Goal: Information Seeking & Learning: Learn about a topic

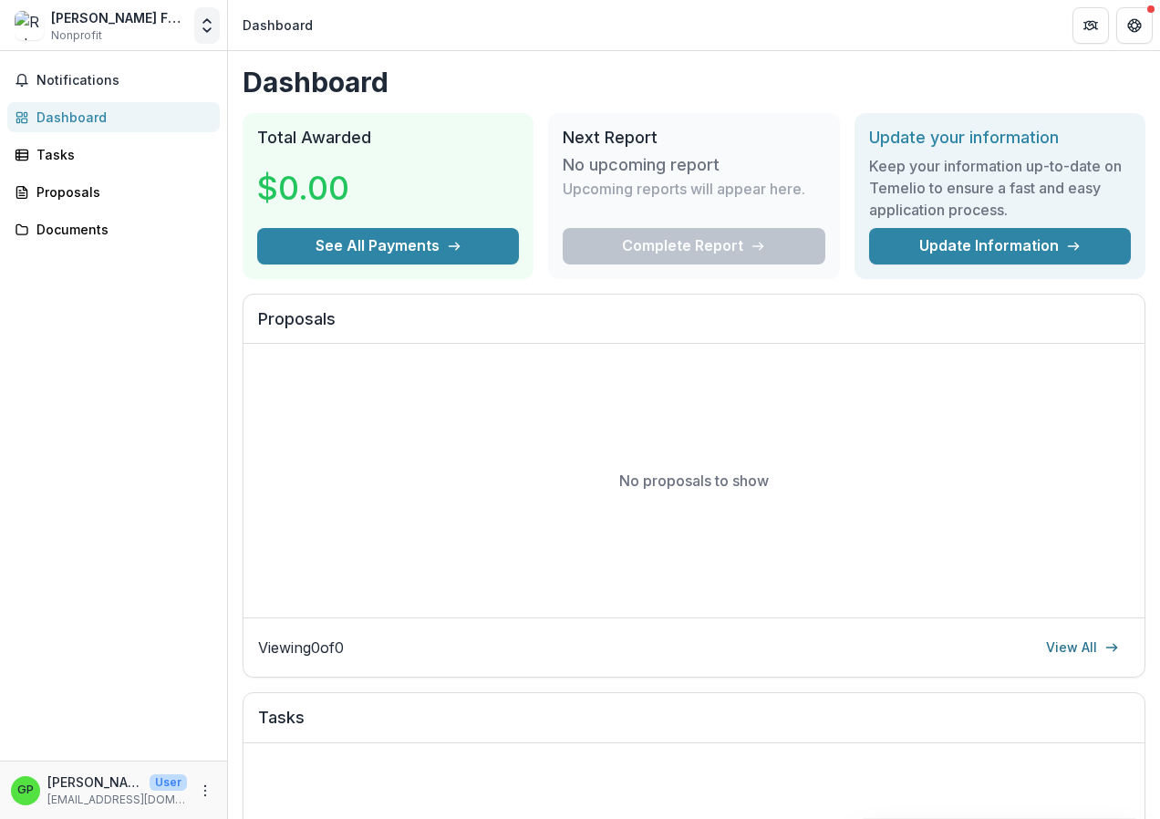
click at [211, 30] on icon "Open entity switcher" at bounding box center [207, 25] width 18 height 18
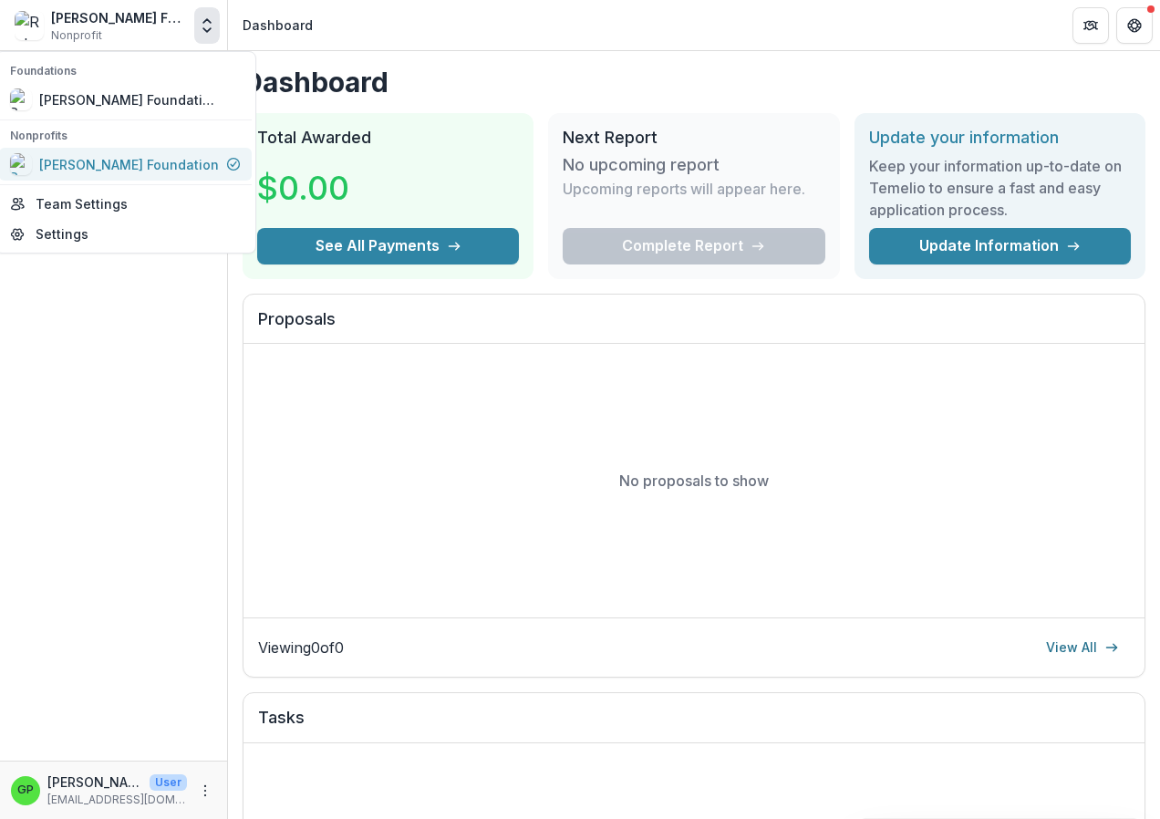
click at [108, 167] on div "[PERSON_NAME] Foundation" at bounding box center [129, 164] width 180 height 19
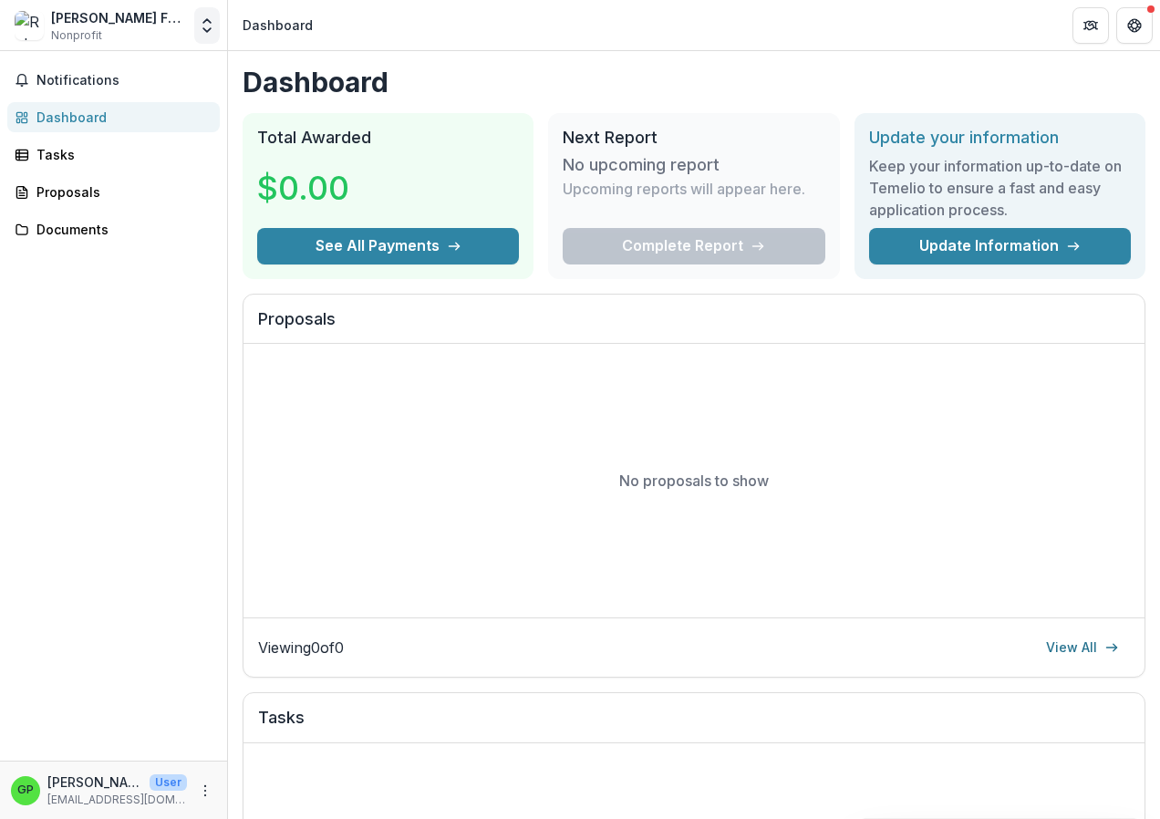
click at [209, 25] on icon "Open entity switcher" at bounding box center [207, 25] width 18 height 18
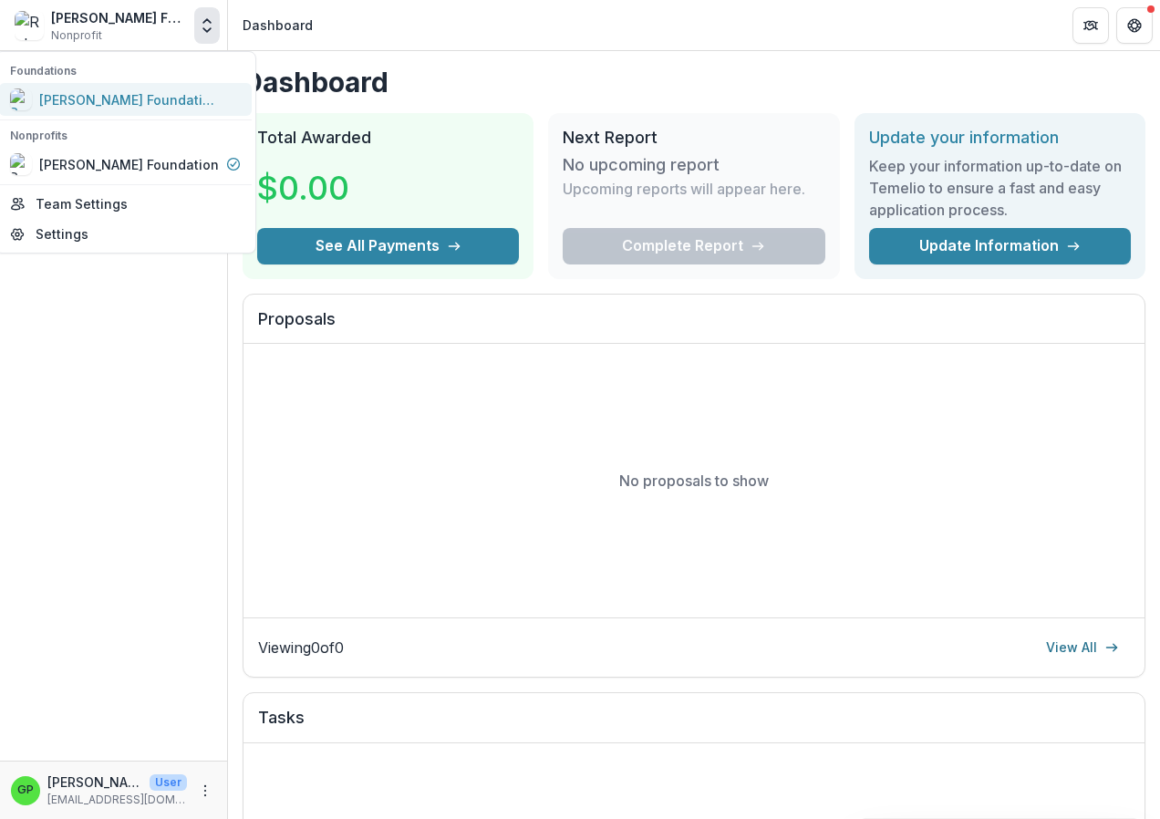
click at [61, 97] on div "[PERSON_NAME] Foundation Workflow Sandbox" at bounding box center [130, 99] width 182 height 19
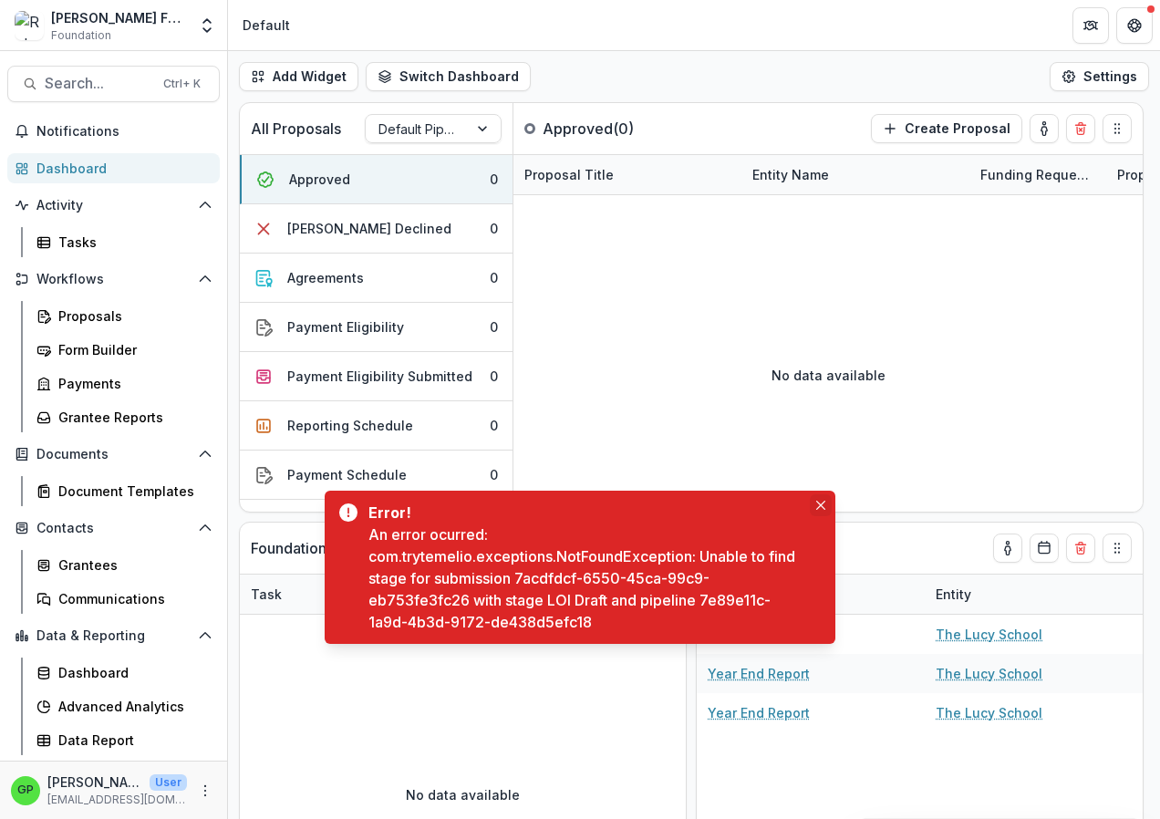
click at [817, 504] on icon "Close" at bounding box center [820, 505] width 9 height 9
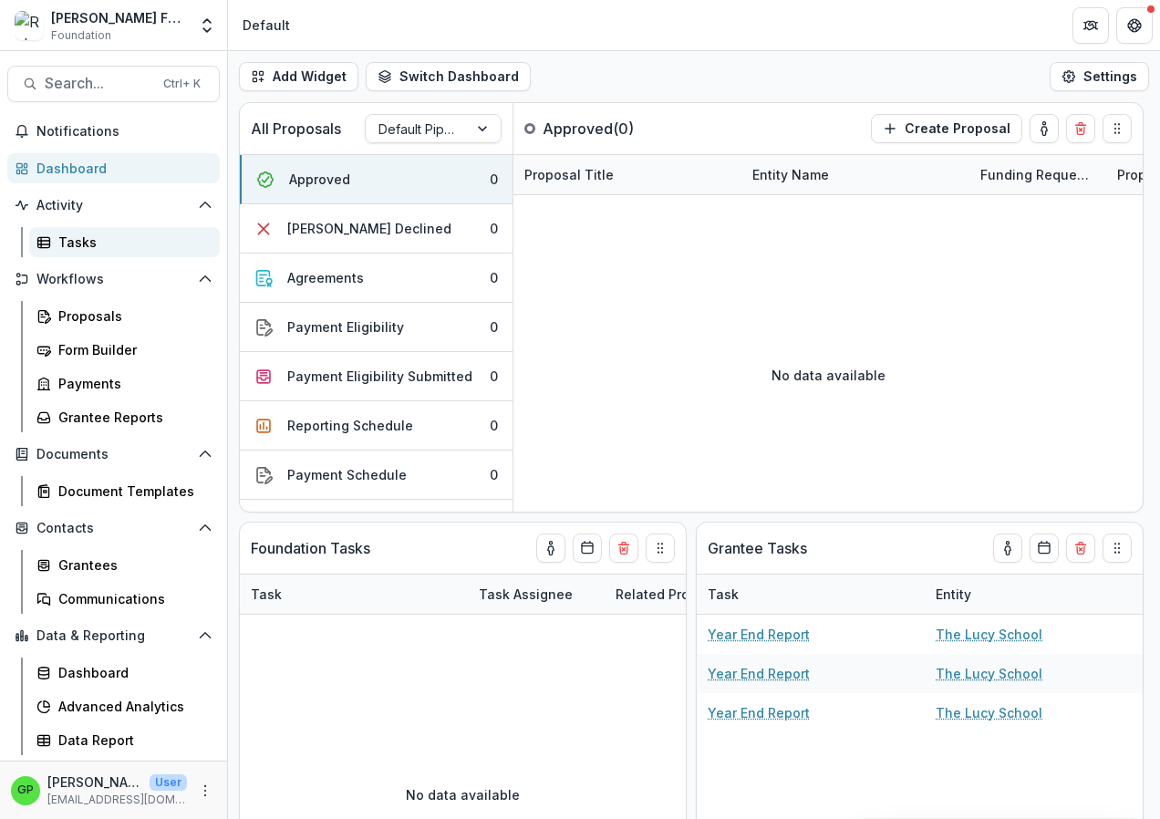
click at [81, 246] on div "Tasks" at bounding box center [131, 242] width 147 height 19
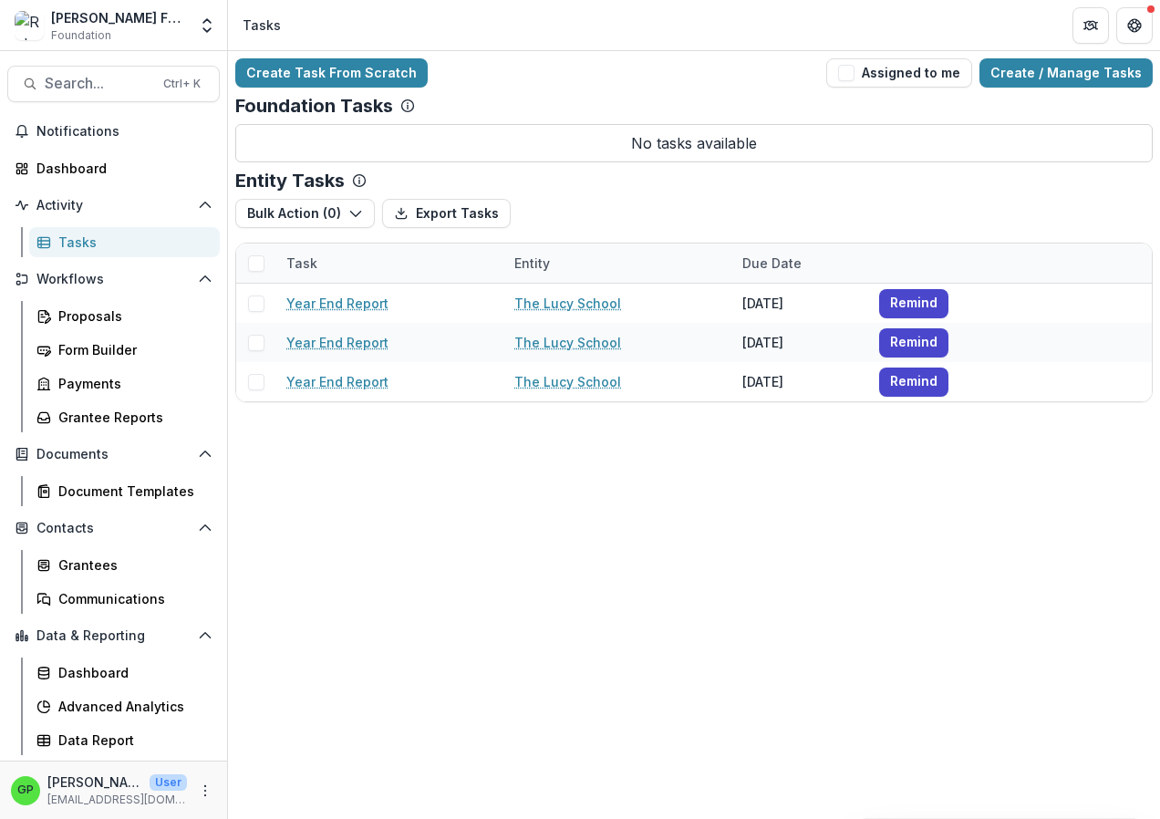
drag, startPoint x: 259, startPoint y: 304, endPoint x: 880, endPoint y: 258, distance: 622.6
click at [260, 304] on span at bounding box center [256, 303] width 16 height 16
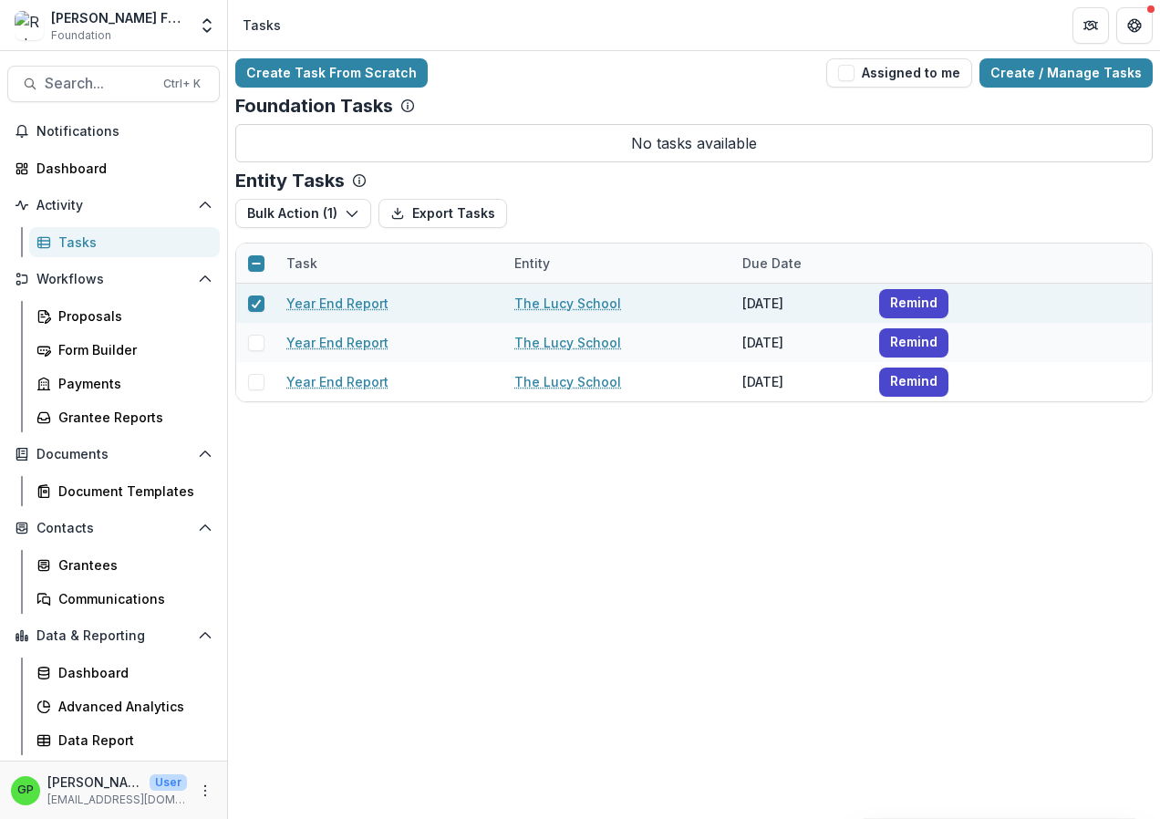
click at [321, 304] on link "Year End Report" at bounding box center [337, 303] width 102 height 19
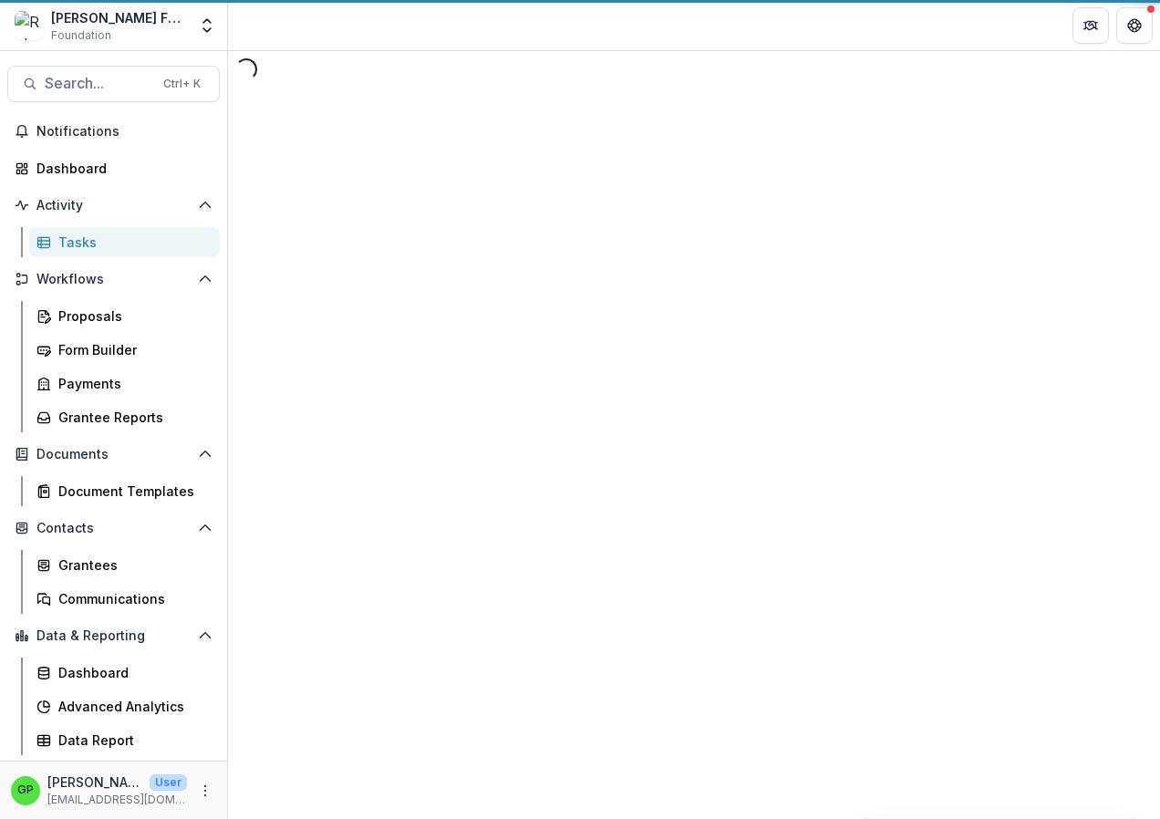
select select "********"
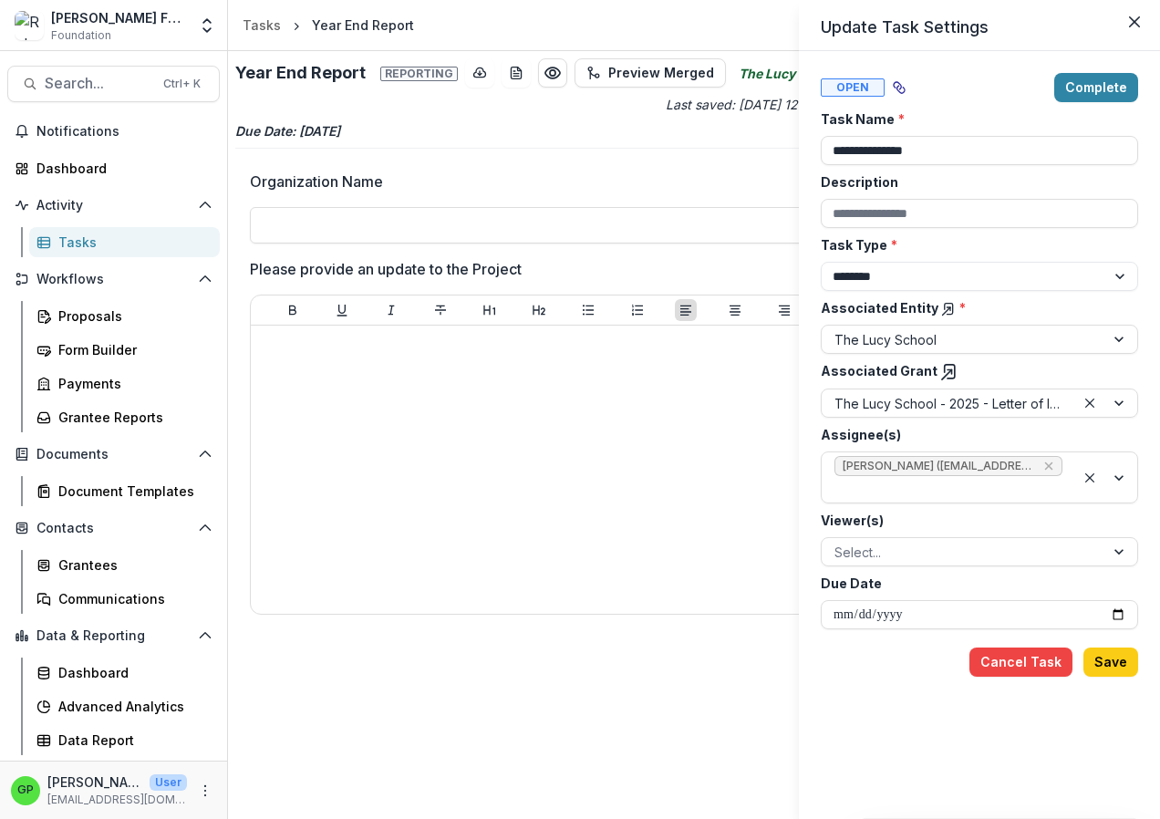
click at [111, 22] on div "**********" at bounding box center [580, 409] width 1160 height 819
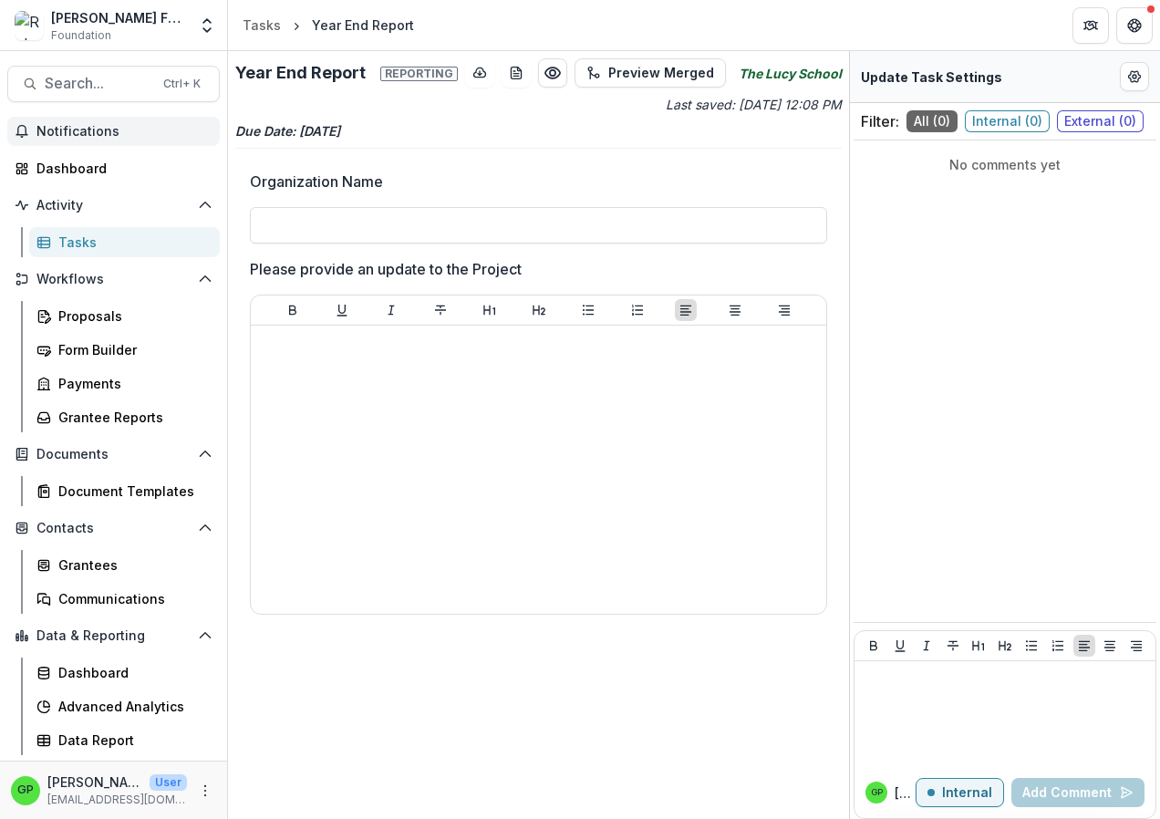
click at [73, 129] on span "Notifications" at bounding box center [124, 132] width 176 height 16
click at [58, 172] on div "Dashboard" at bounding box center [120, 168] width 169 height 19
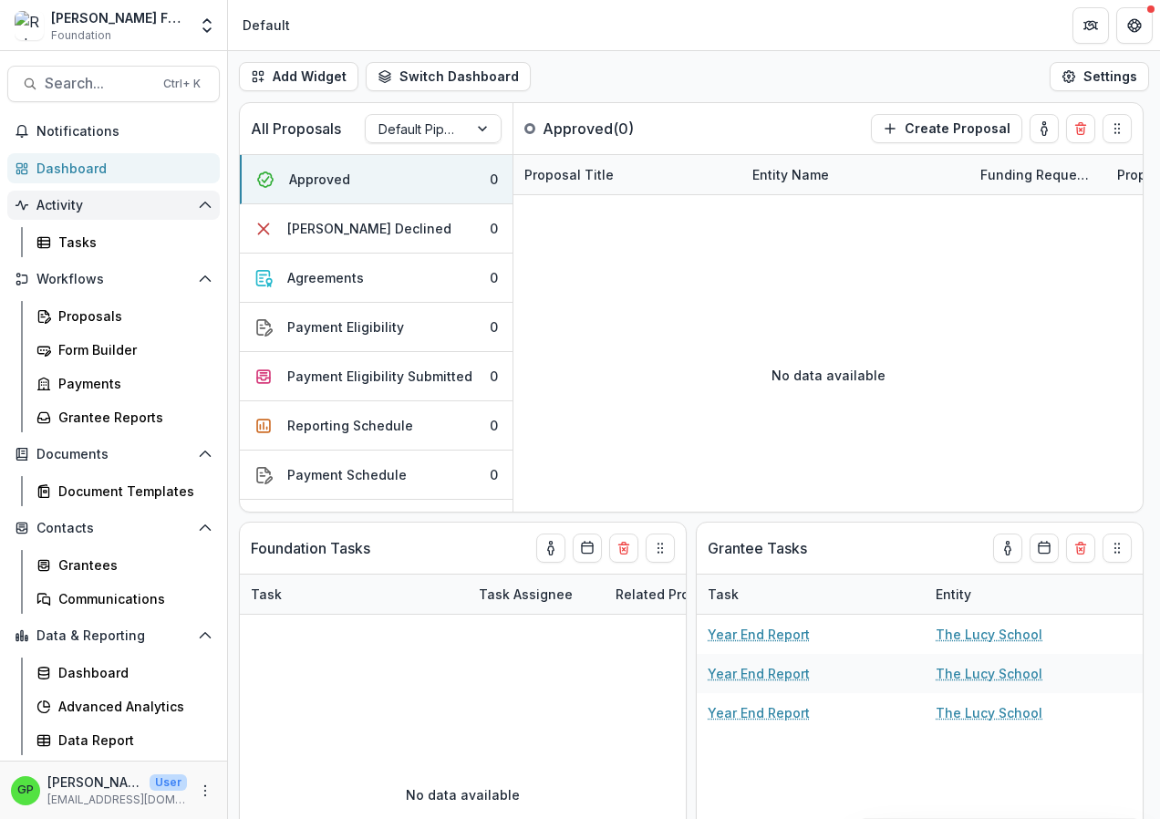
click at [61, 201] on span "Activity" at bounding box center [113, 206] width 154 height 16
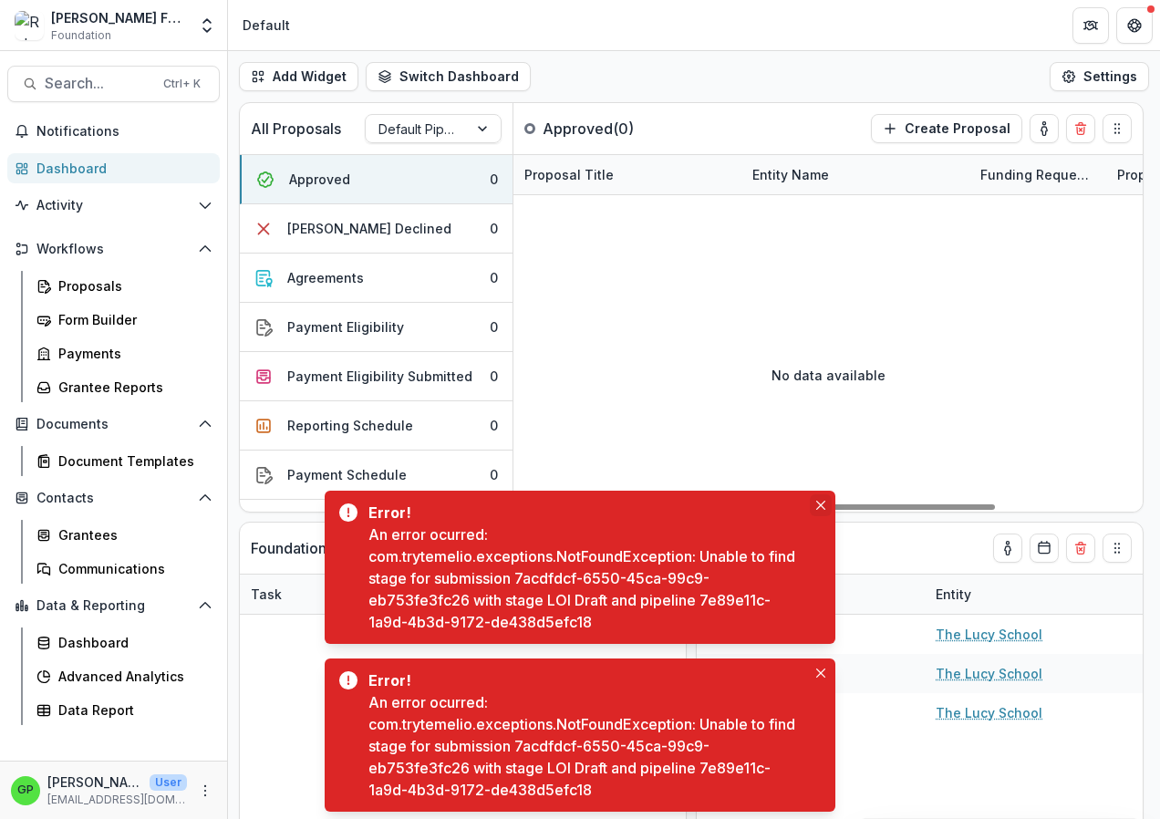
click at [820, 502] on icon "Close" at bounding box center [820, 505] width 9 height 9
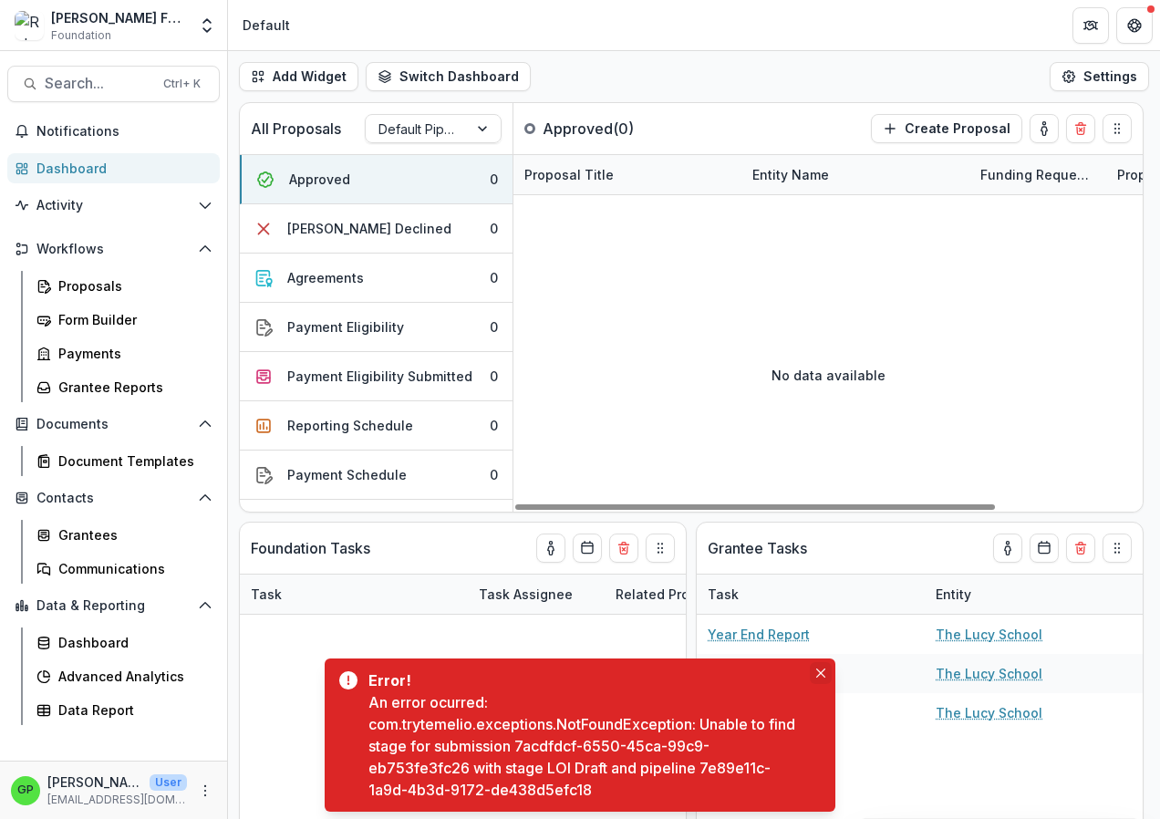
click at [817, 670] on icon "Close" at bounding box center [820, 672] width 9 height 9
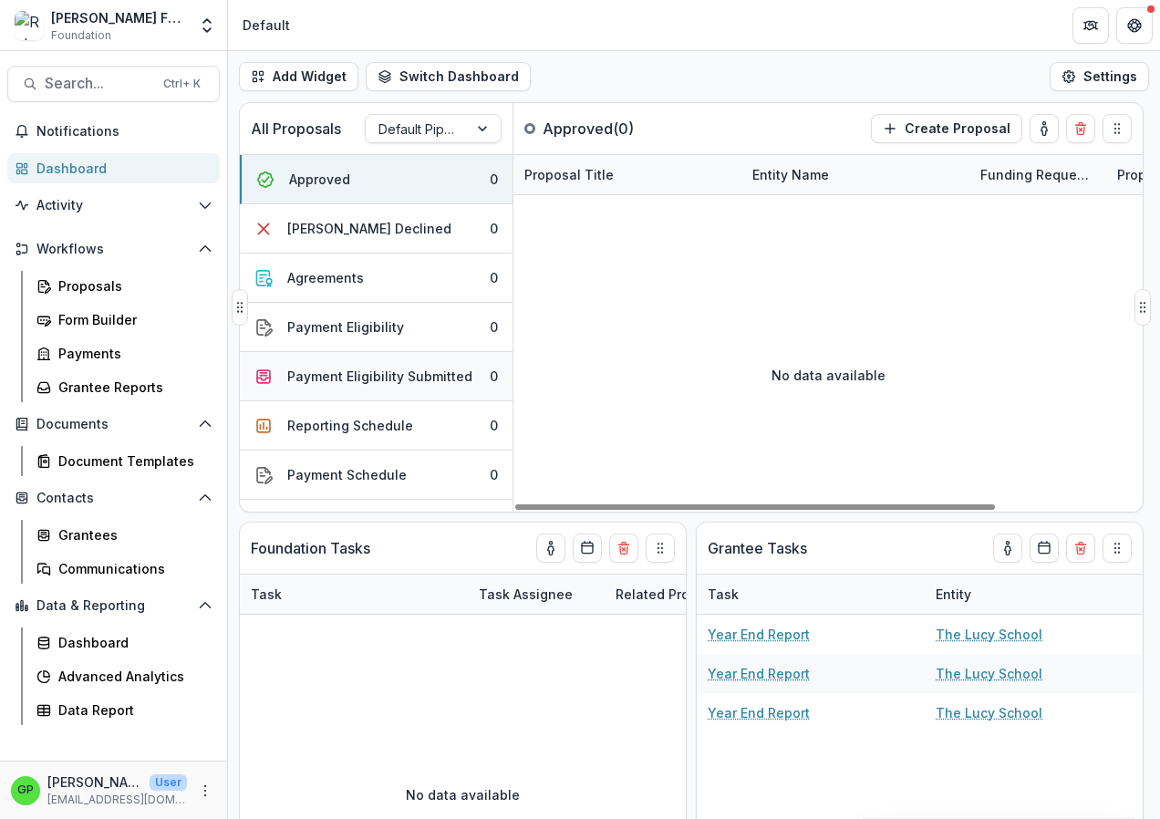
click at [423, 380] on div "Payment Eligibility Submitted" at bounding box center [379, 376] width 185 height 19
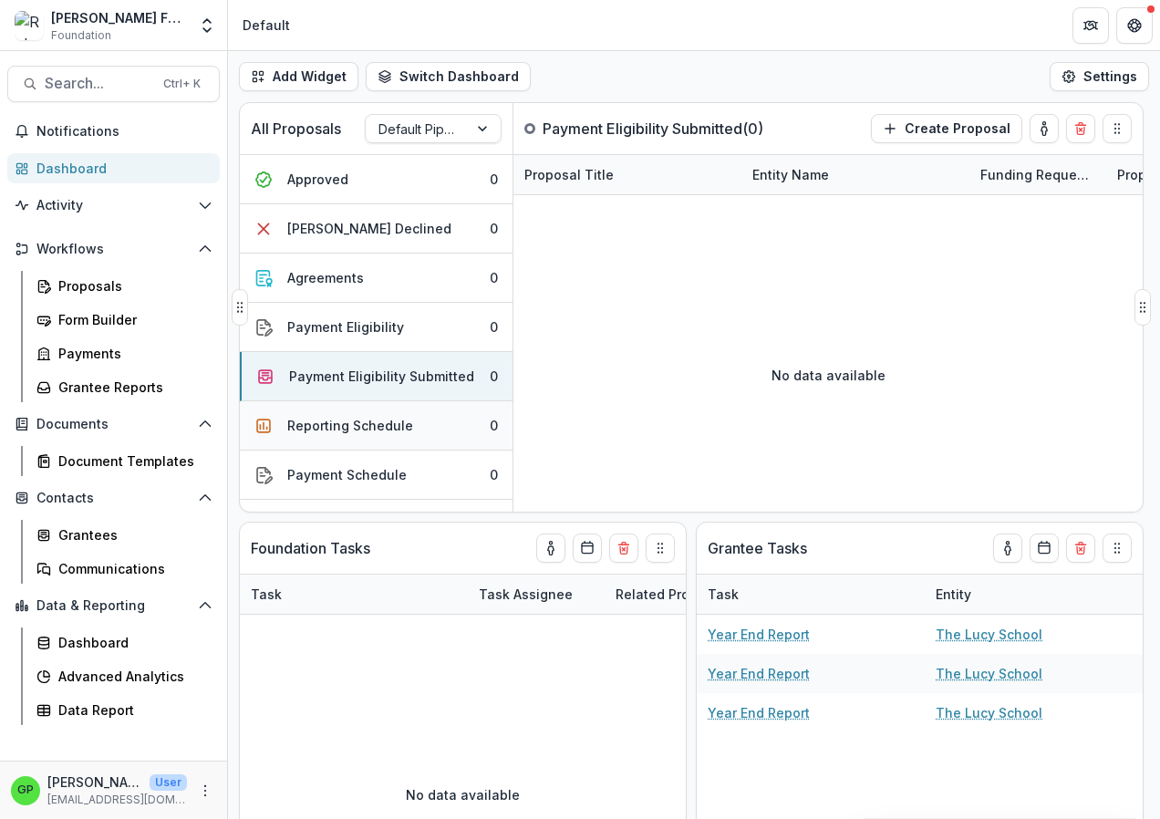
click at [324, 423] on div "Reporting Schedule" at bounding box center [350, 425] width 126 height 19
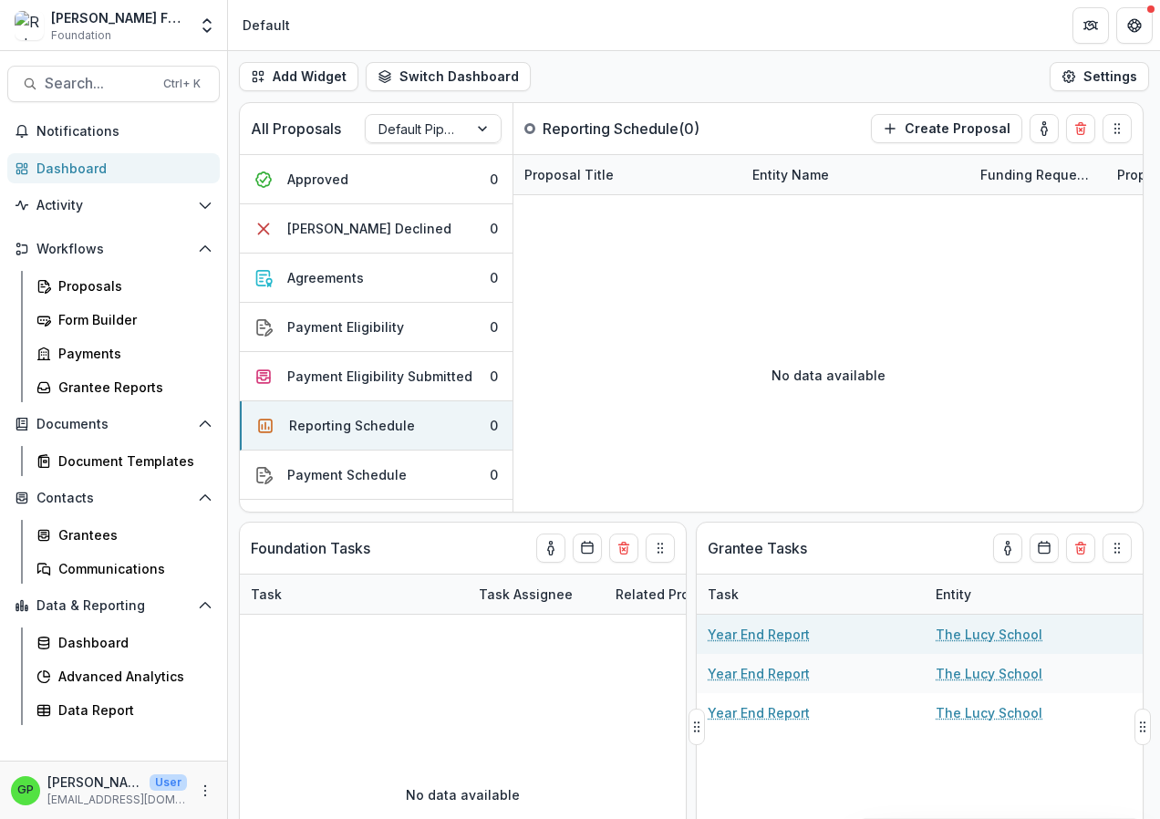
click at [745, 636] on link "Year End Report" at bounding box center [759, 634] width 102 height 19
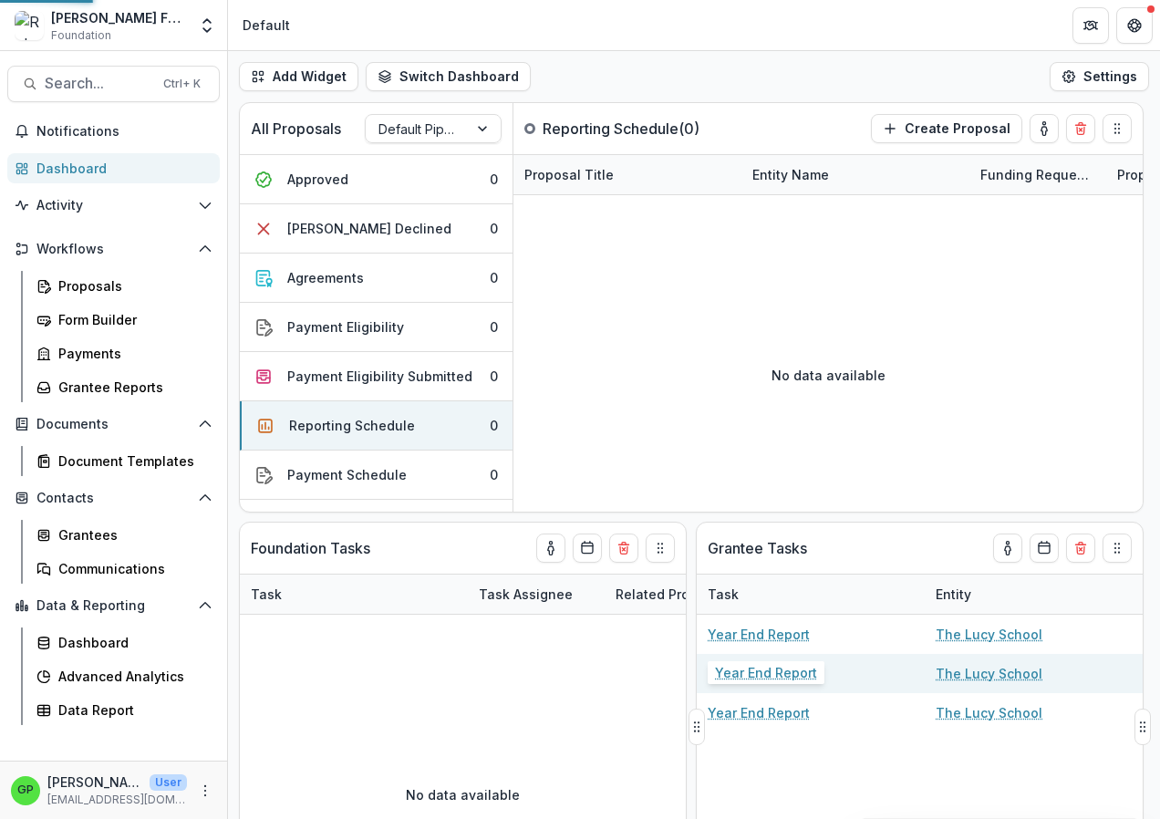
select select "********"
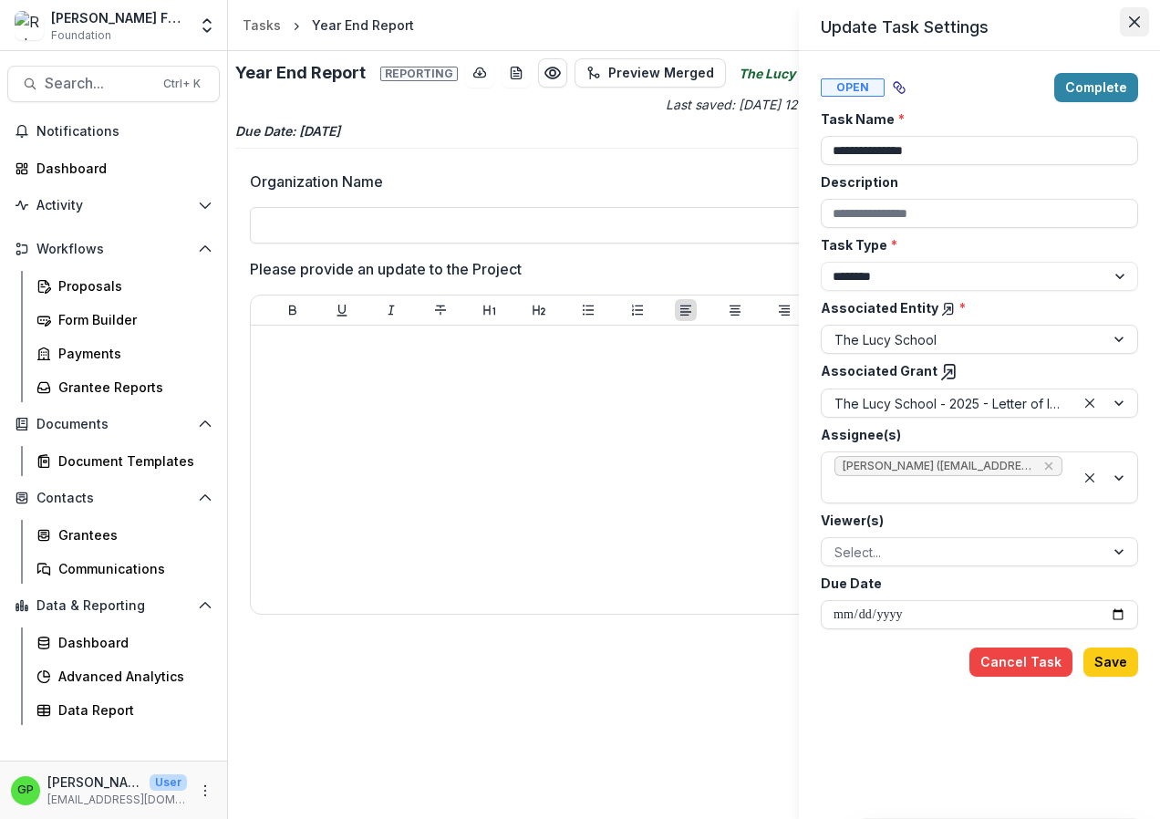
click at [1141, 22] on button "Close" at bounding box center [1134, 21] width 29 height 29
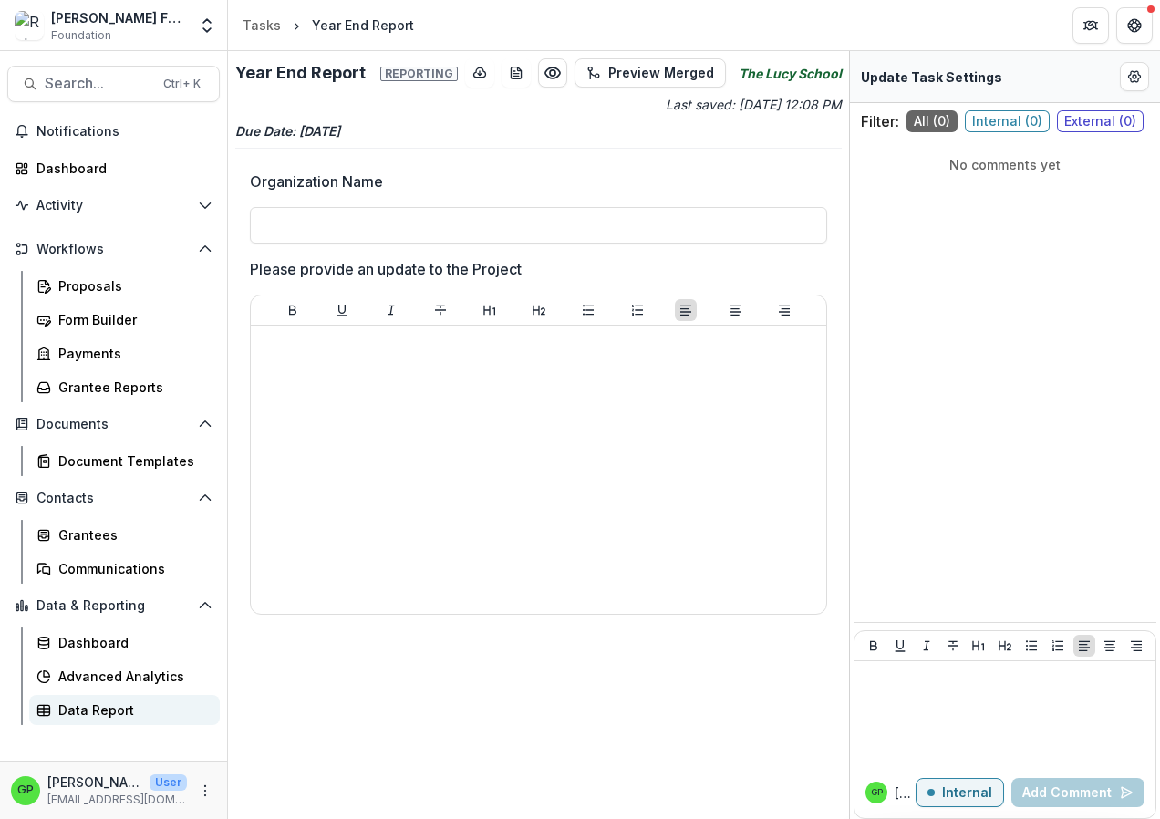
click at [80, 713] on div "Data Report" at bounding box center [131, 709] width 147 height 19
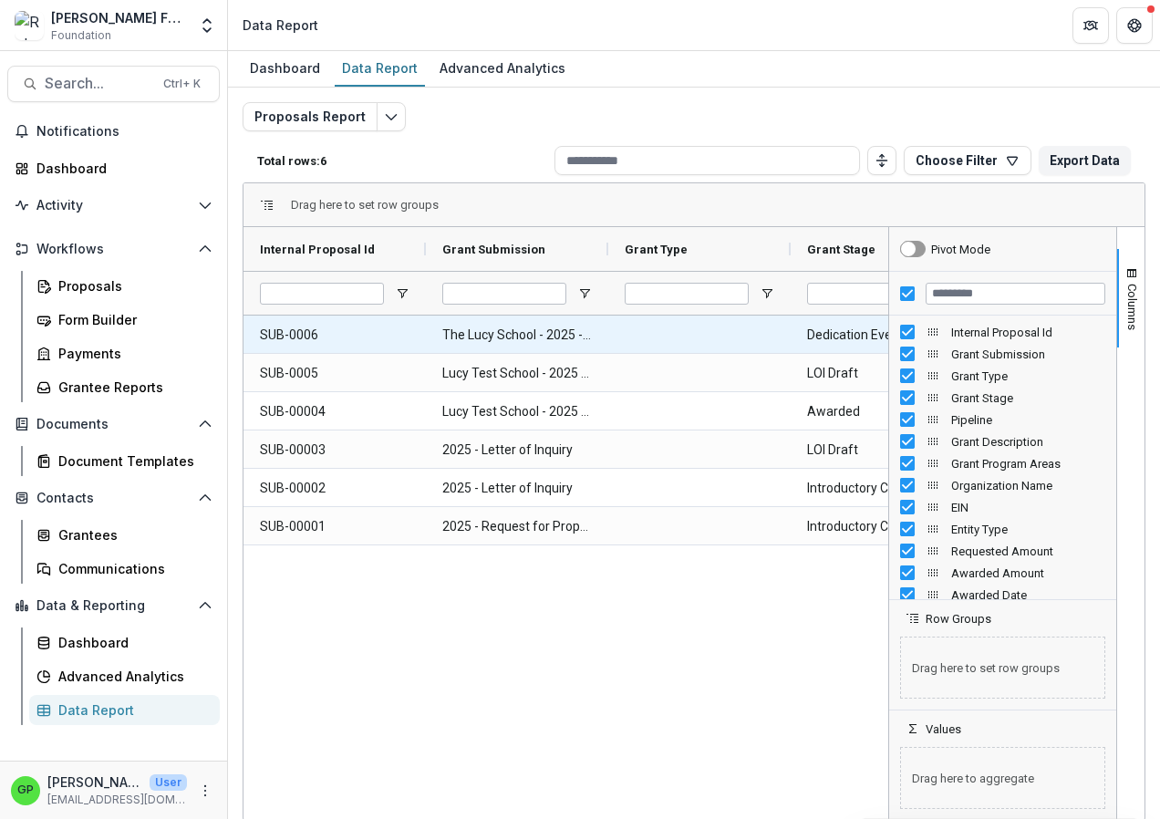
click at [495, 345] on Submission-67 "The Lucy School - 2025 - Letter of Inquiry" at bounding box center [517, 334] width 150 height 37
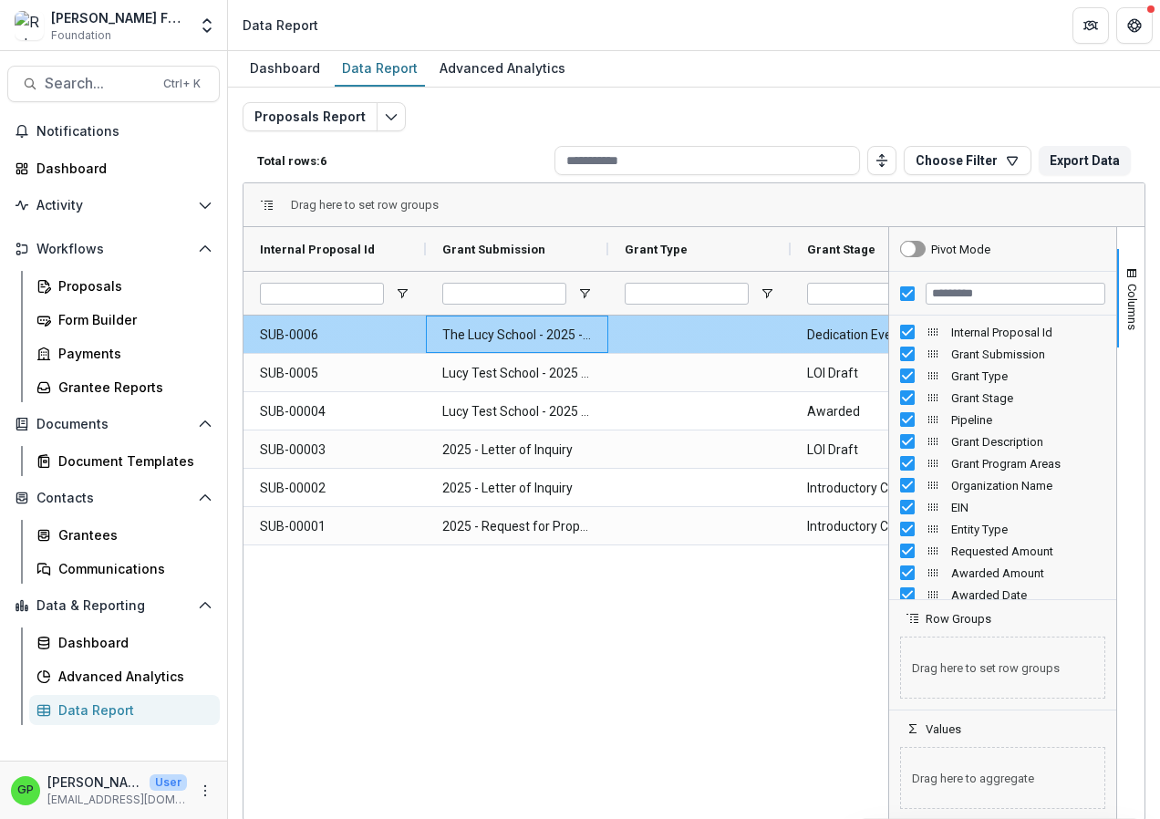
click at [280, 334] on Id-66 "SUB-0006" at bounding box center [335, 334] width 150 height 37
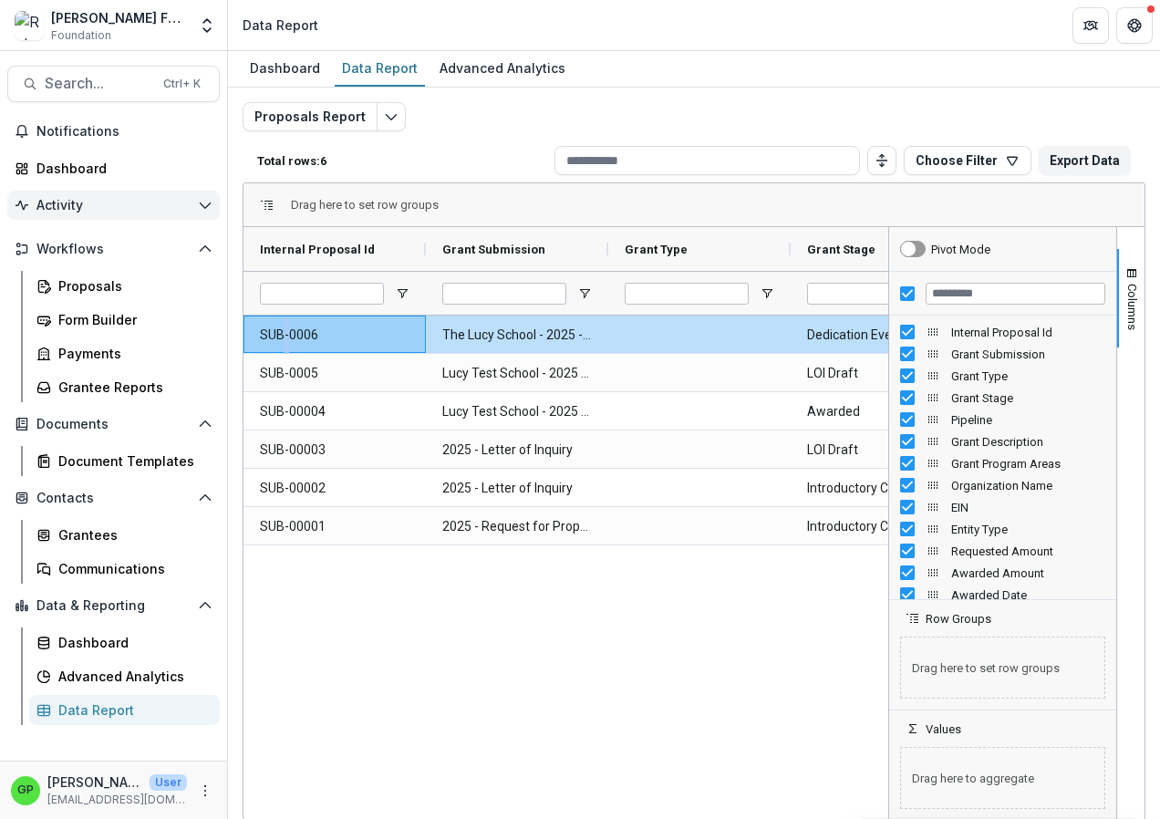
drag, startPoint x: 47, startPoint y: 130, endPoint x: 98, endPoint y: 191, distance: 79.5
click at [46, 130] on span "Notifications" at bounding box center [124, 132] width 176 height 16
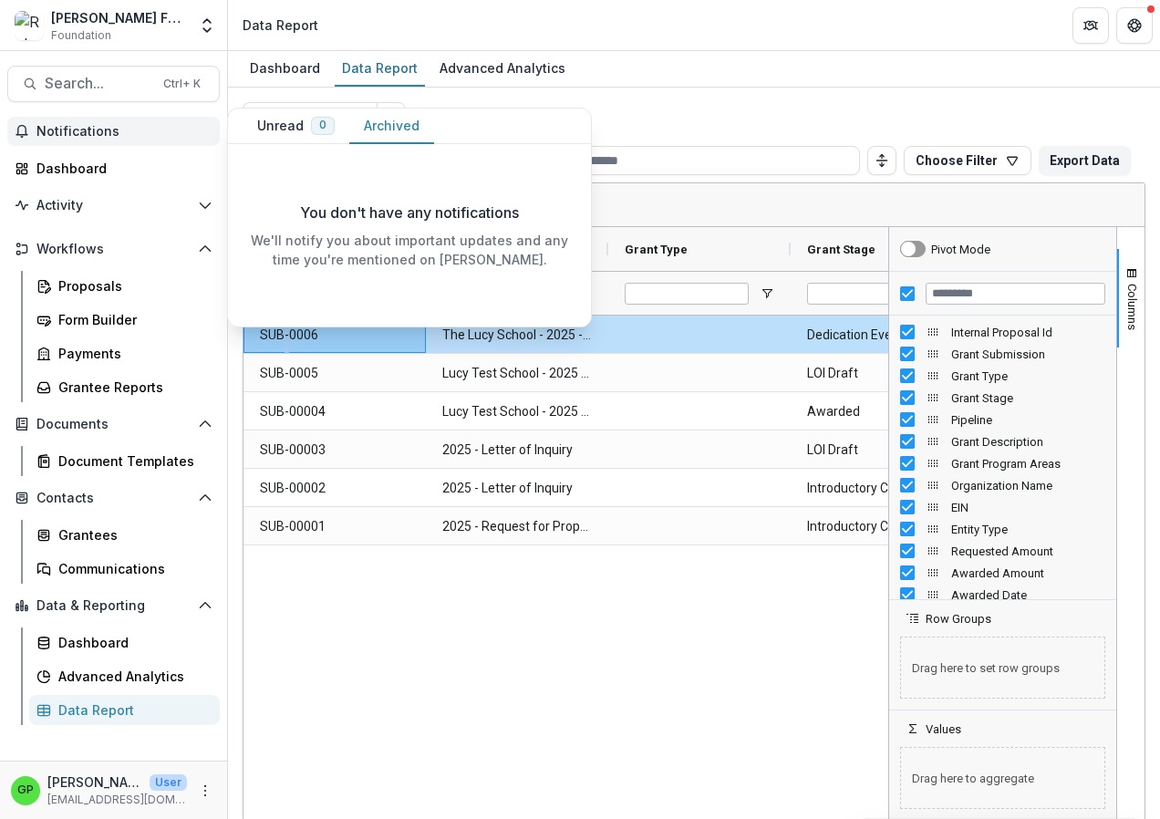
click at [398, 121] on button "Archived" at bounding box center [391, 127] width 85 height 36
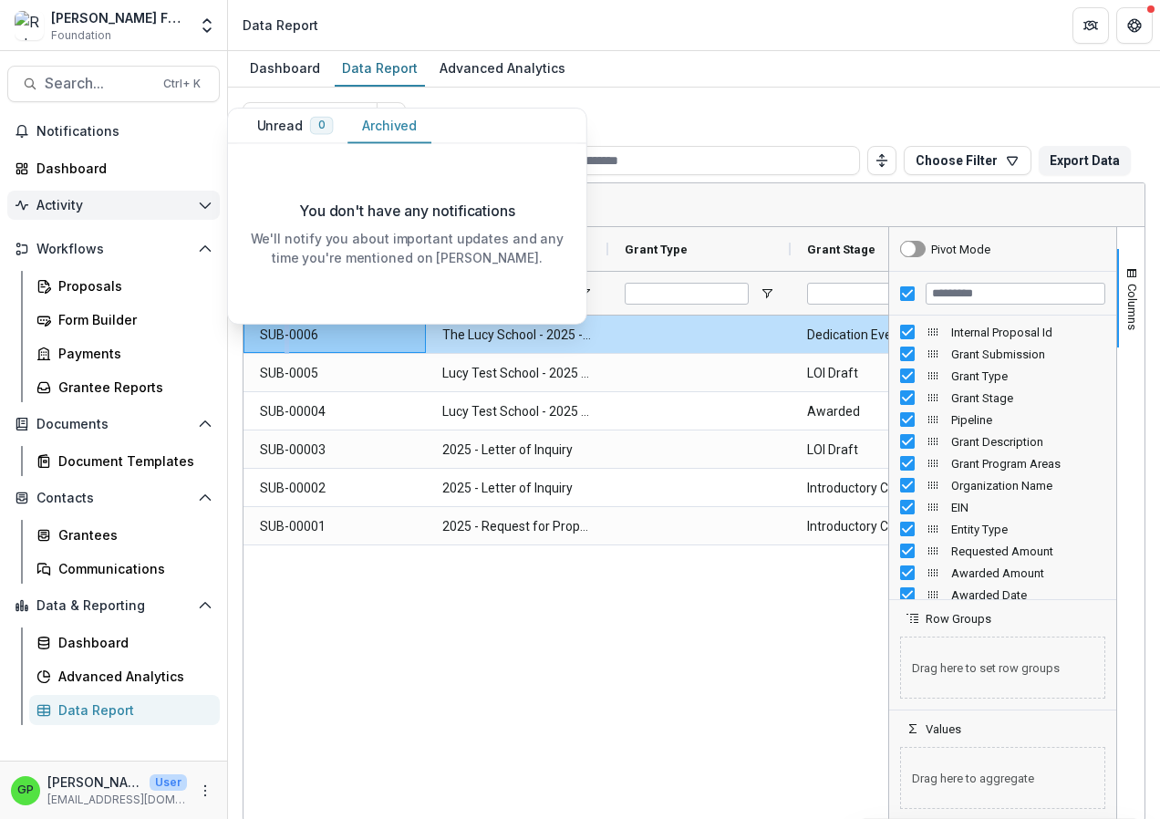
click at [53, 202] on span "Activity" at bounding box center [113, 206] width 154 height 16
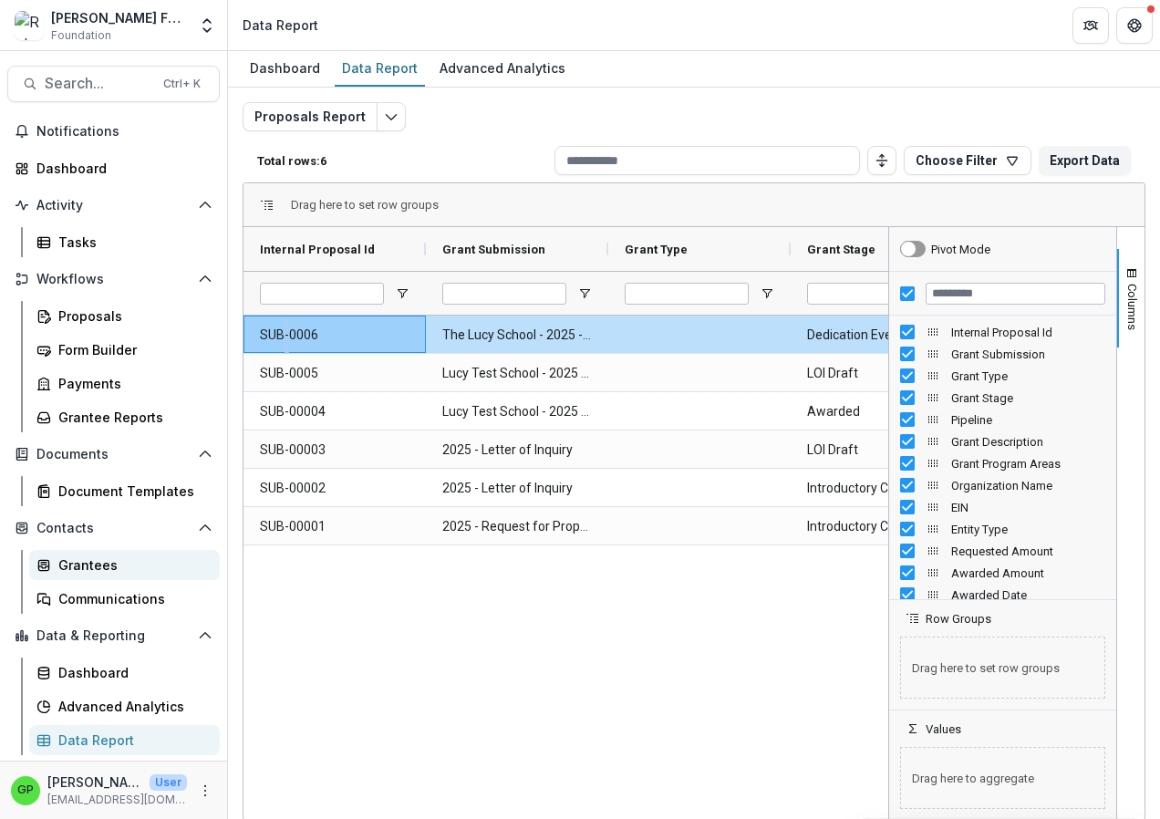
click at [94, 566] on div "Grantees" at bounding box center [131, 564] width 147 height 19
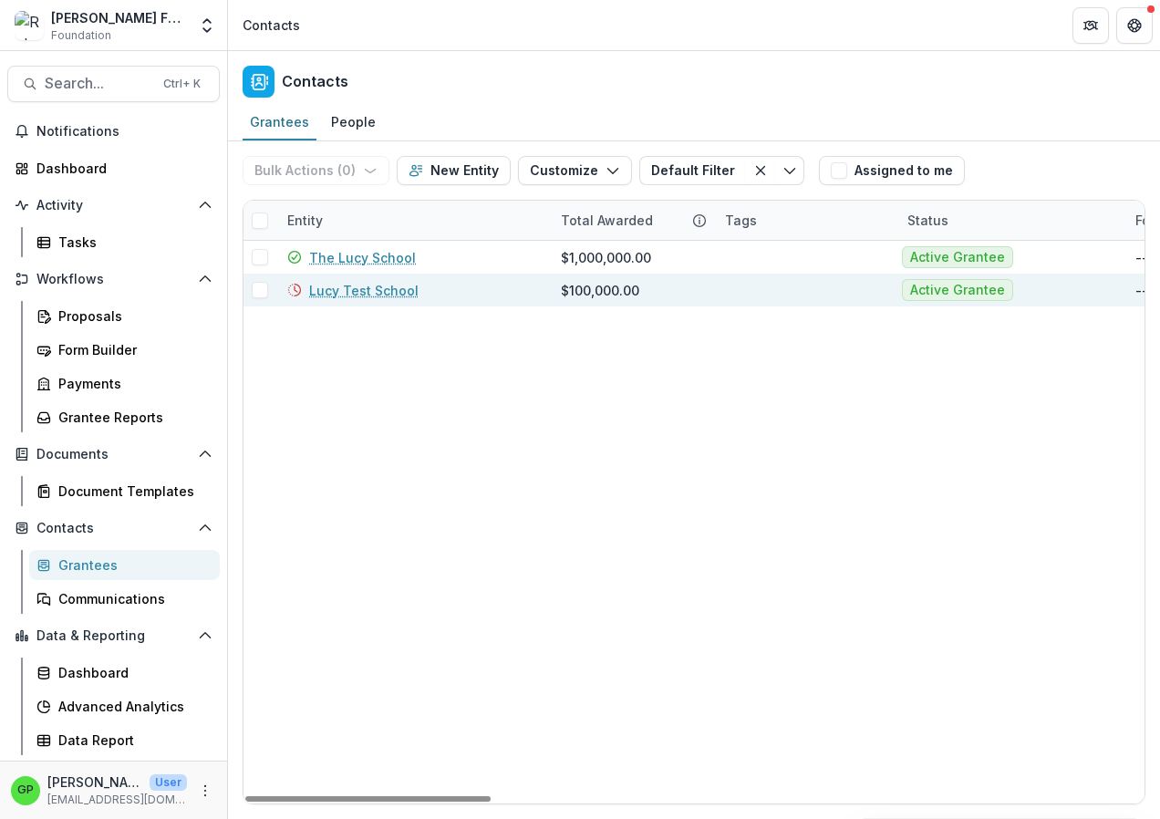
click at [319, 288] on link "Lucy Test School" at bounding box center [363, 290] width 109 height 19
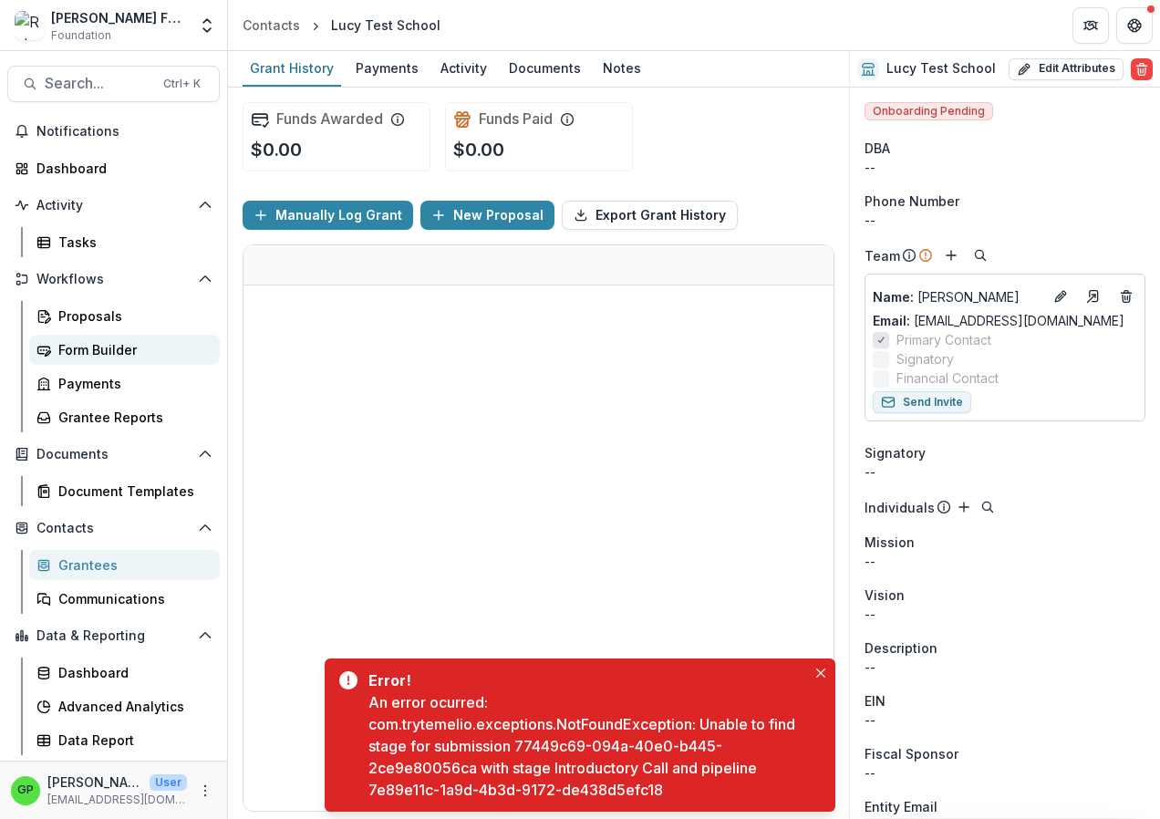
click at [64, 347] on div "Form Builder" at bounding box center [131, 349] width 147 height 19
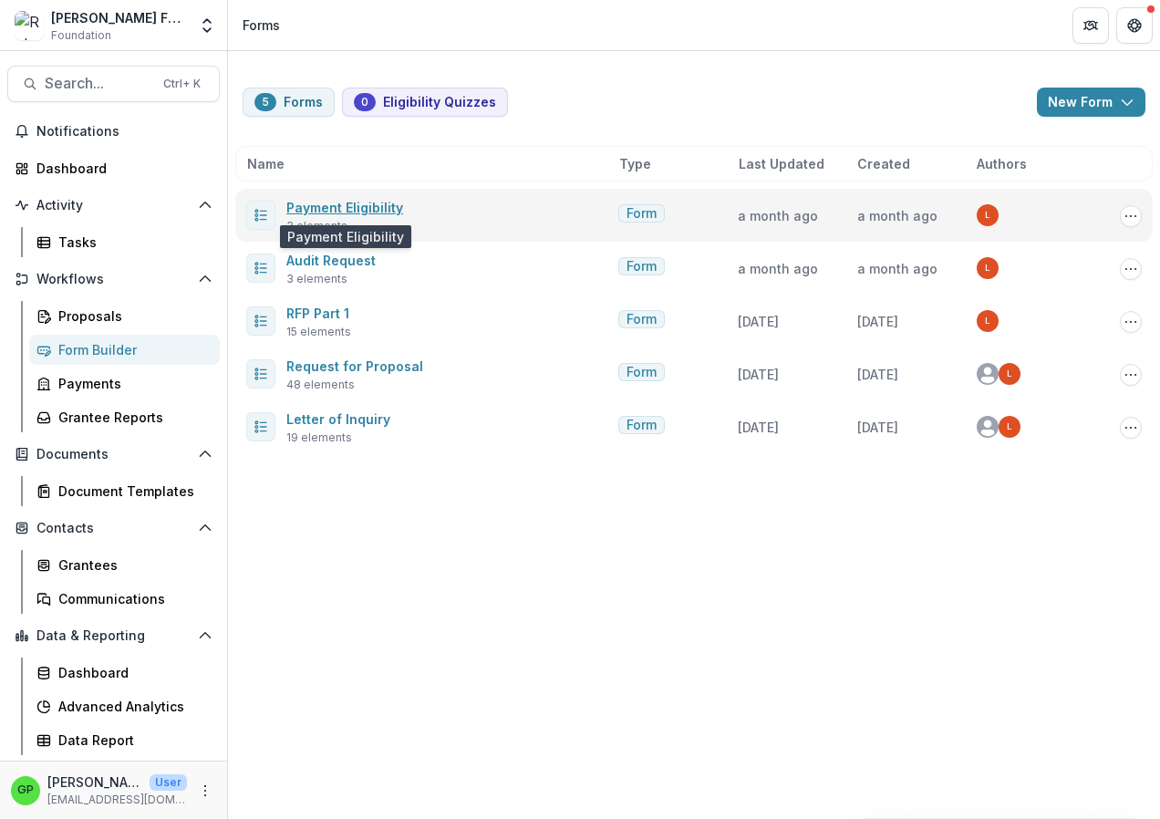
click at [323, 210] on link "Payment Eligibility" at bounding box center [344, 208] width 117 height 16
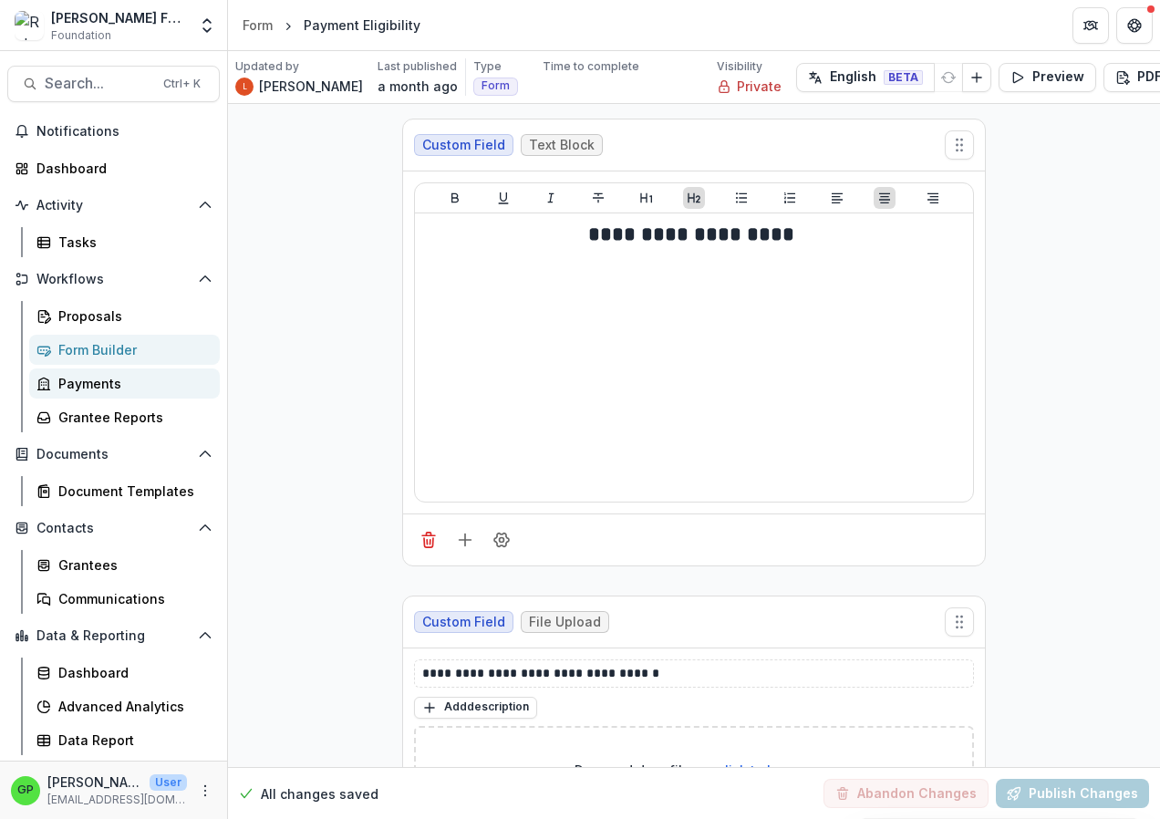
click at [100, 390] on div "Payments" at bounding box center [131, 383] width 147 height 19
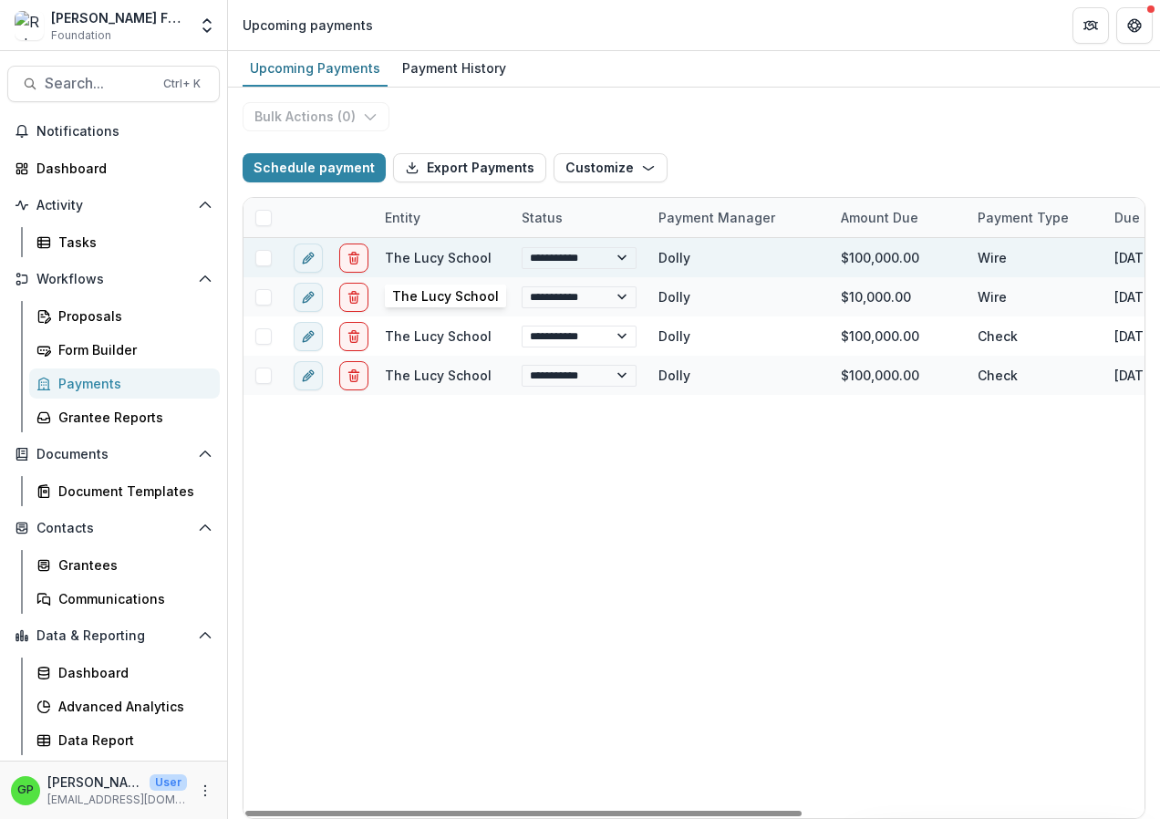
click at [399, 255] on link "The Lucy School" at bounding box center [438, 258] width 107 height 16
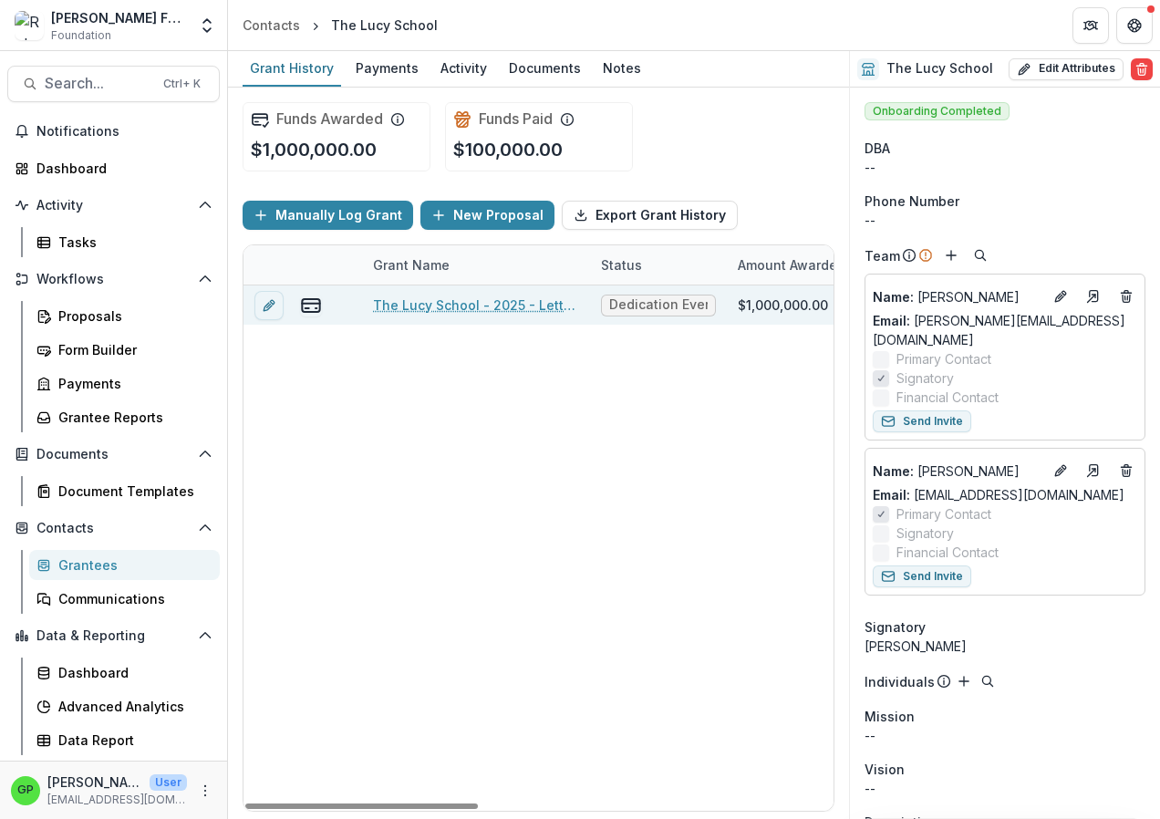
click at [406, 298] on link "The Lucy School - 2025 - Letter of Inquiry" at bounding box center [476, 304] width 206 height 19
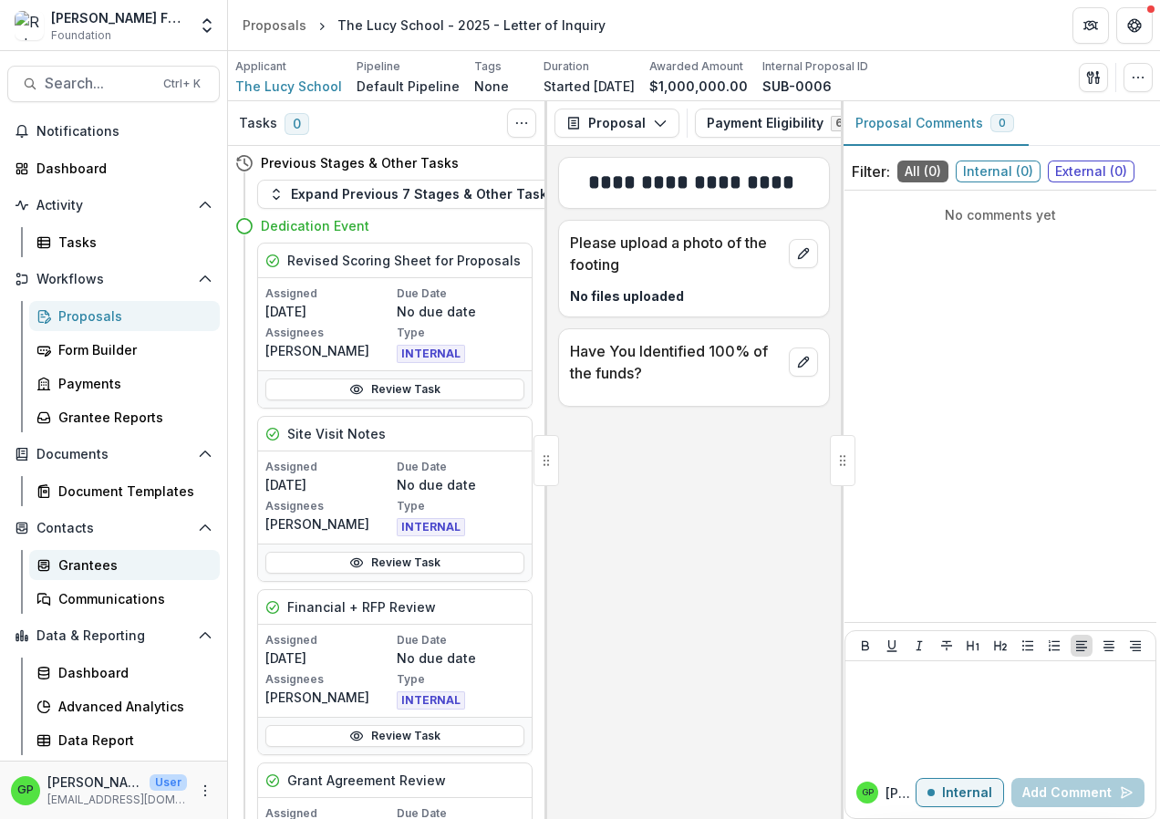
click at [70, 563] on div "Grantees" at bounding box center [131, 564] width 147 height 19
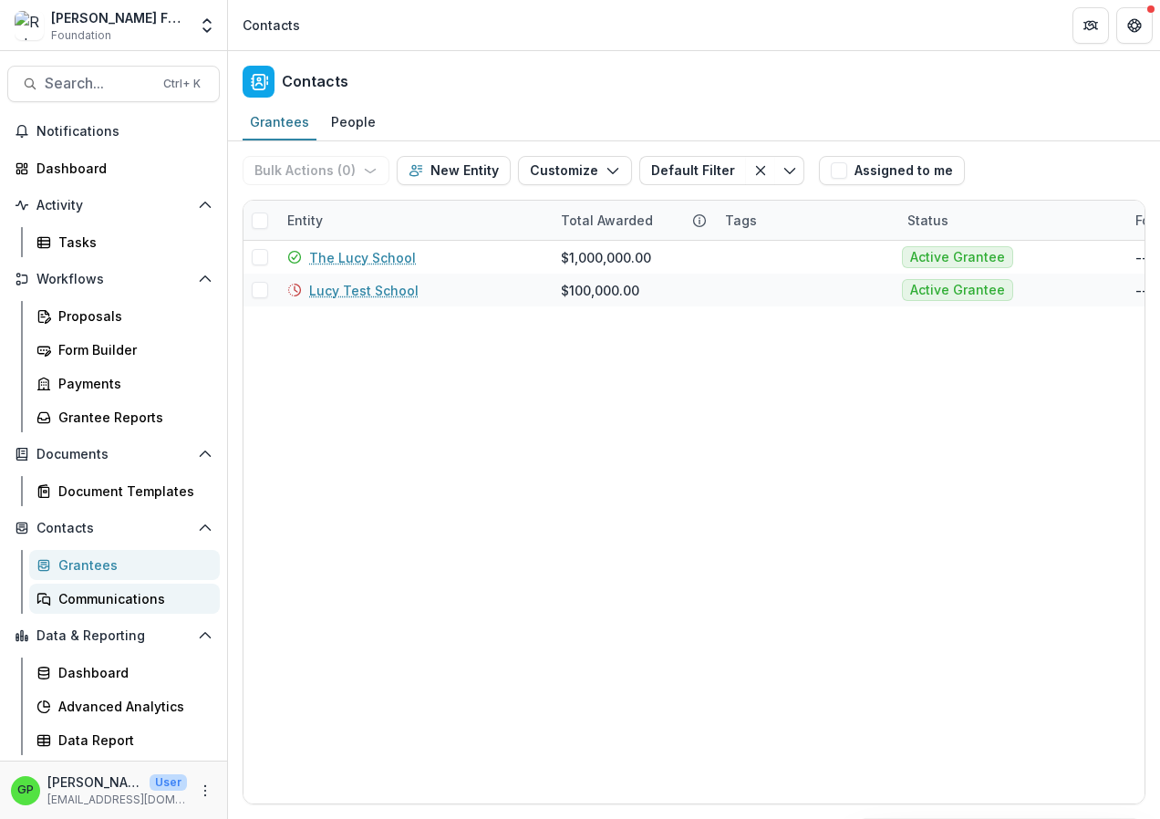
click at [98, 601] on div "Communications" at bounding box center [131, 598] width 147 height 19
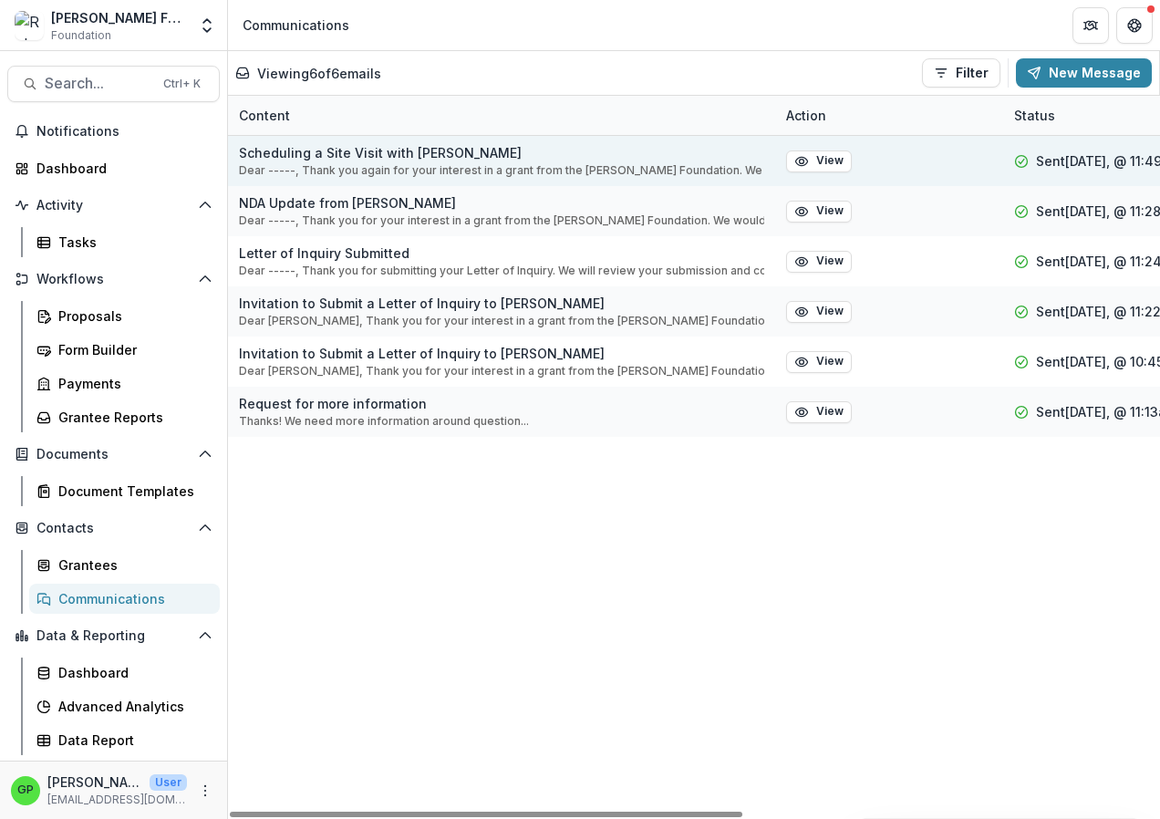
click at [313, 160] on p "Scheduling a Site Visit with [PERSON_NAME]" at bounding box center [501, 152] width 525 height 19
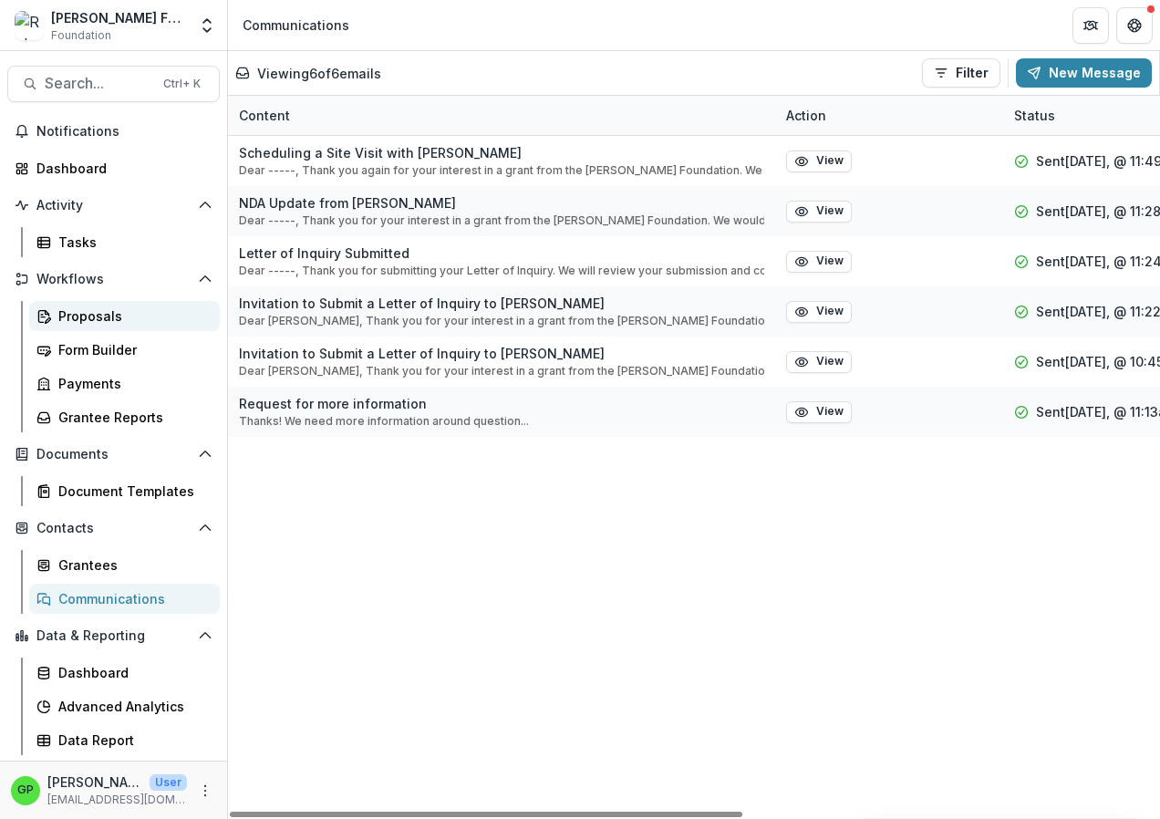
click at [67, 320] on div "Proposals" at bounding box center [131, 315] width 147 height 19
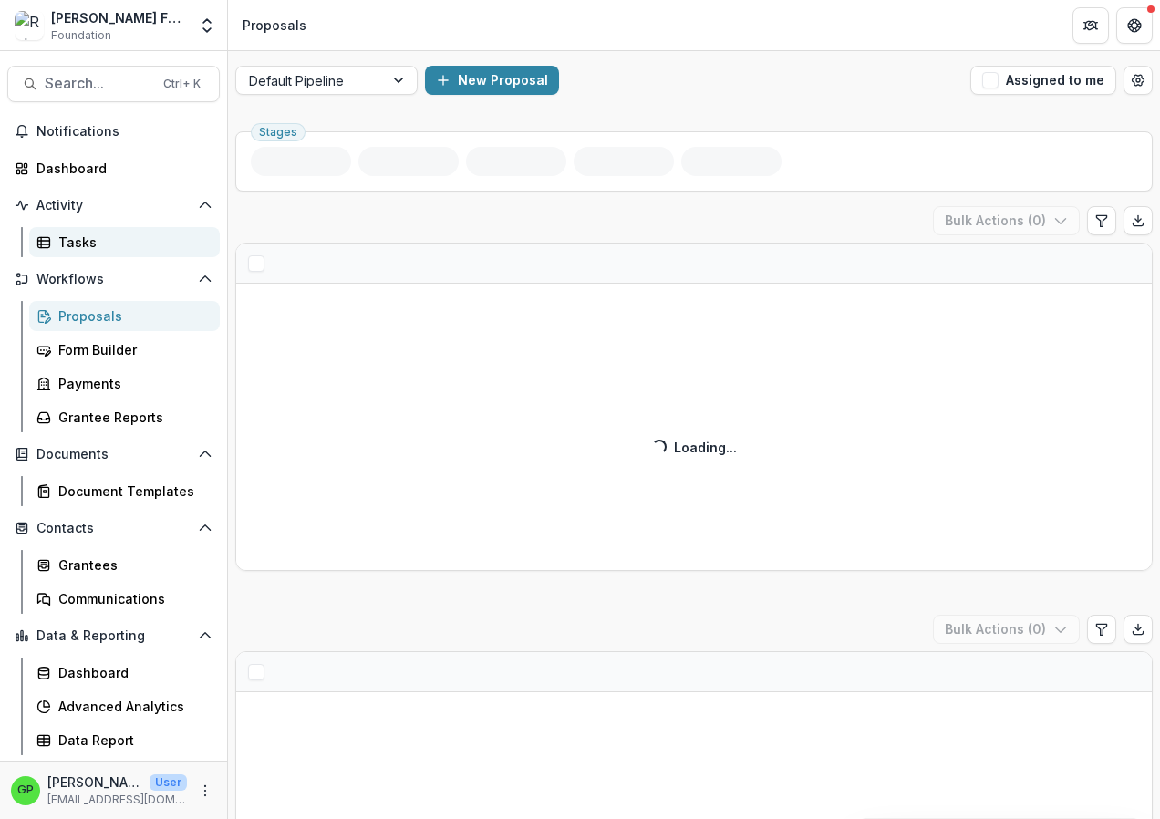
click at [73, 130] on span "Notifications" at bounding box center [124, 132] width 176 height 16
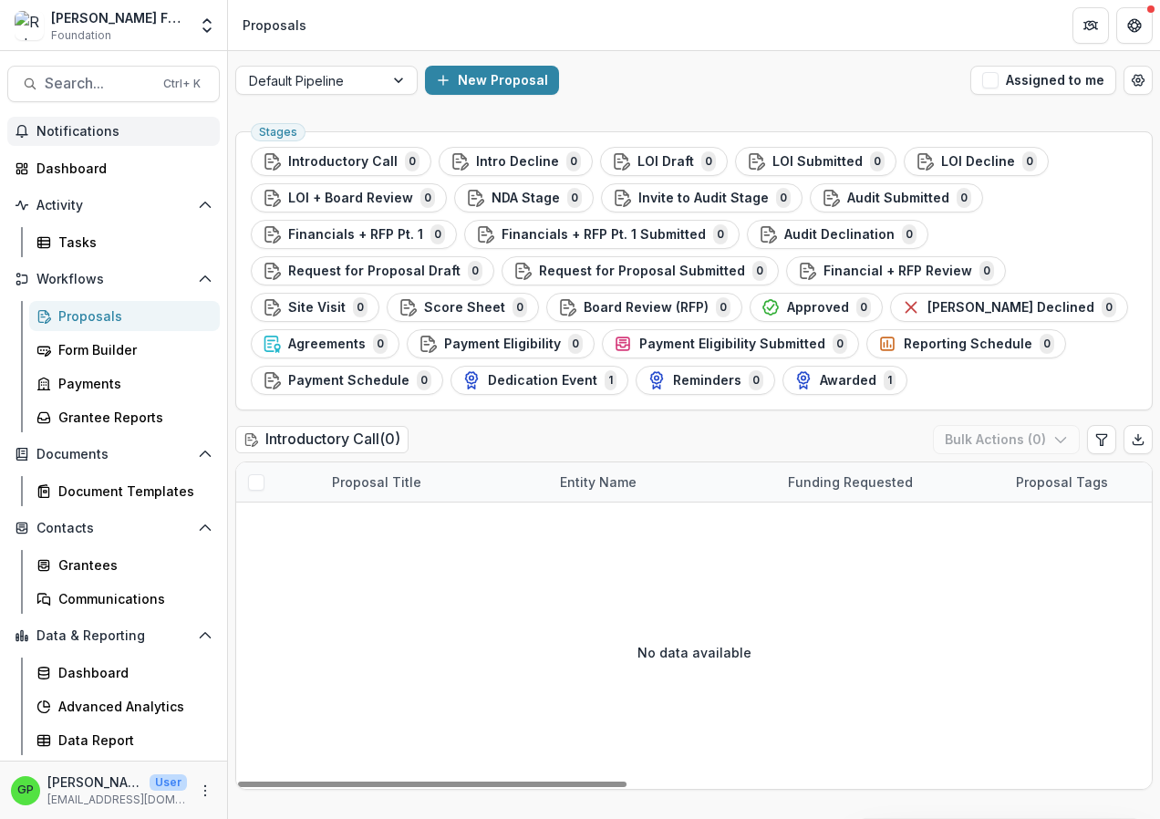
click at [421, 553] on div "No data available" at bounding box center [693, 652] width 915 height 274
click at [57, 240] on link "Tasks" at bounding box center [124, 242] width 191 height 30
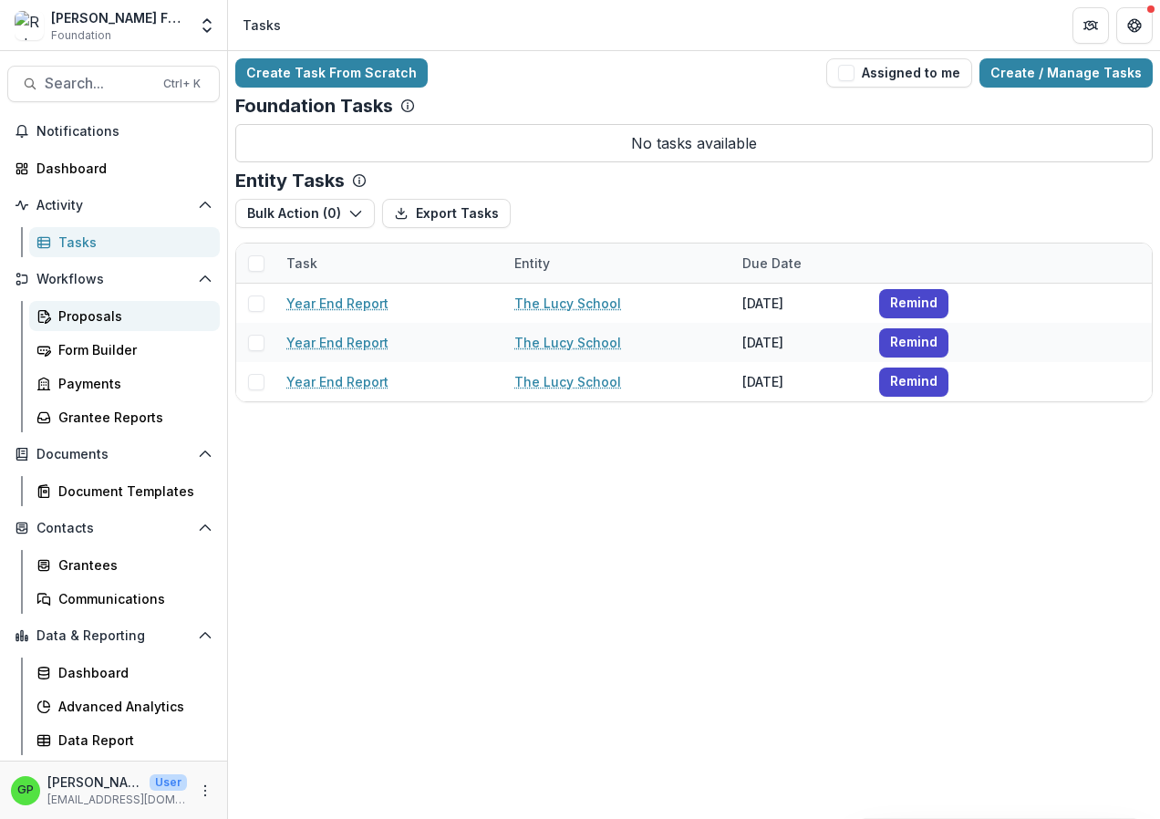
click at [109, 316] on div "Proposals" at bounding box center [131, 315] width 147 height 19
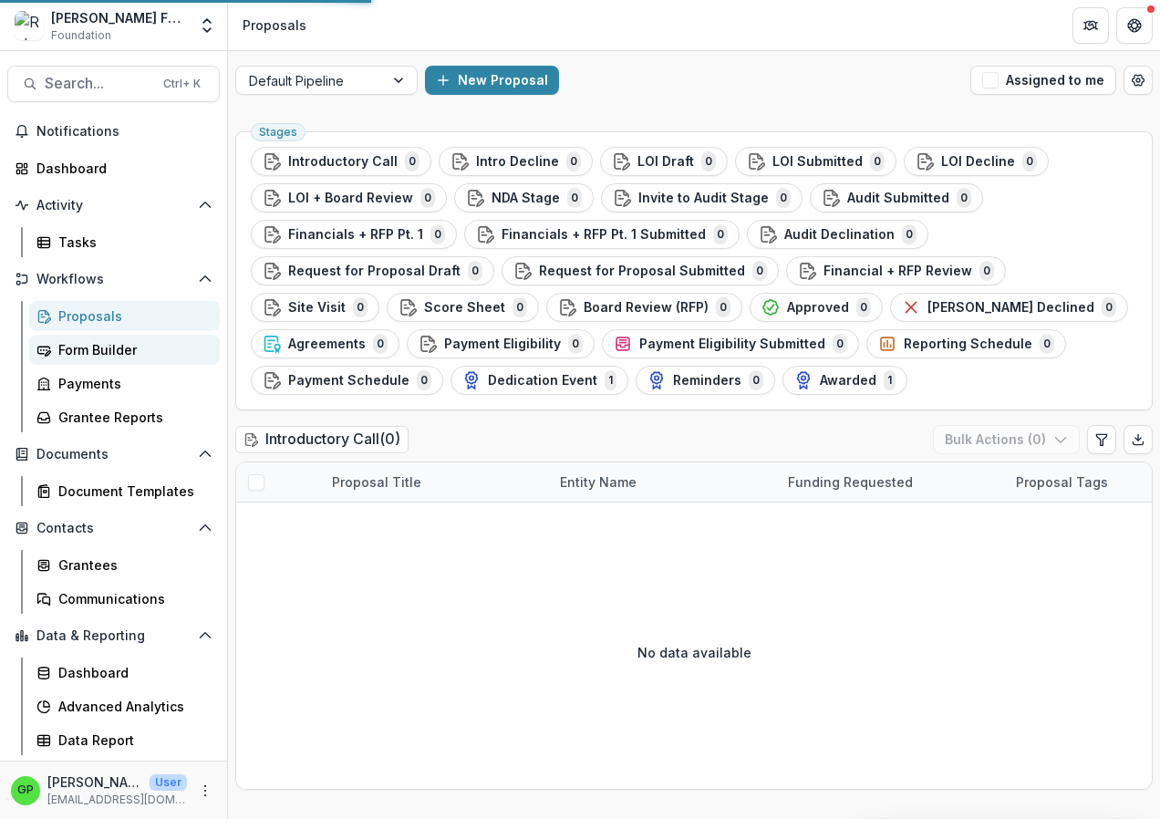
click at [398, 298] on div "Score Sheet 0" at bounding box center [462, 307] width 129 height 20
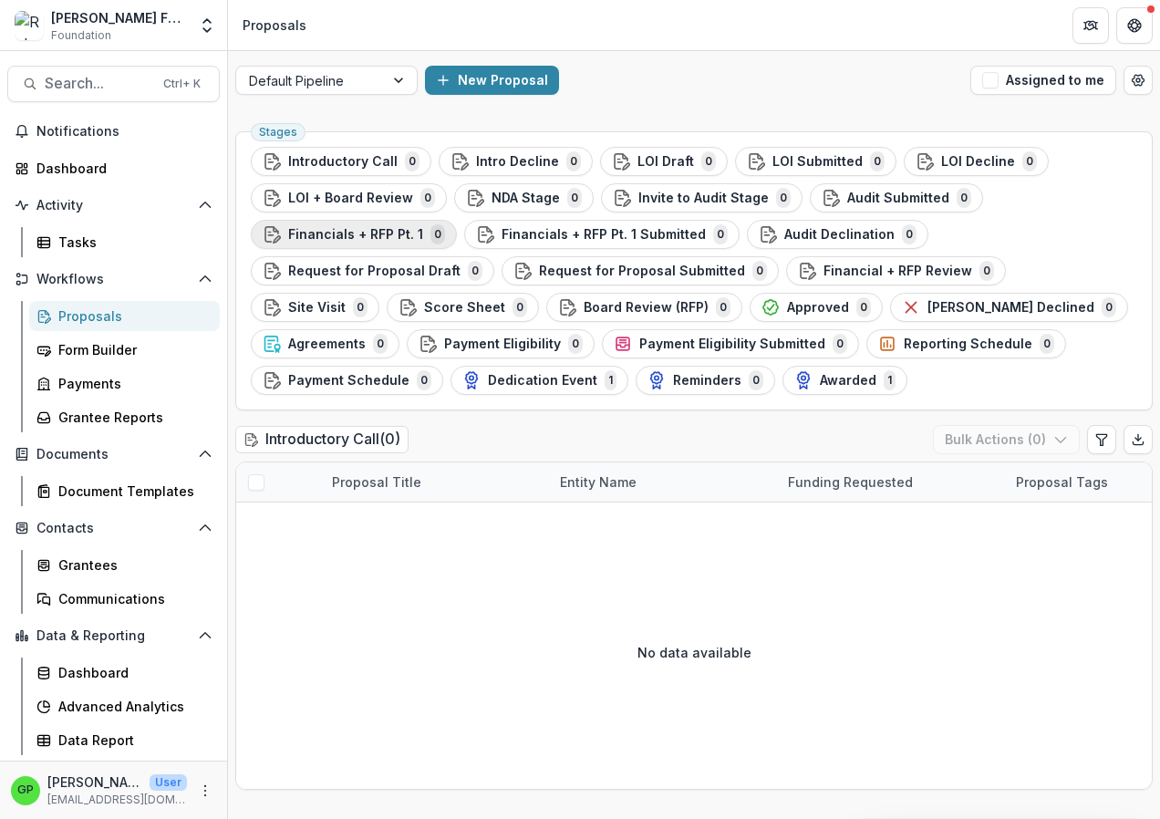
click at [350, 228] on span "Financials + RFP Pt. 1" at bounding box center [355, 235] width 135 height 16
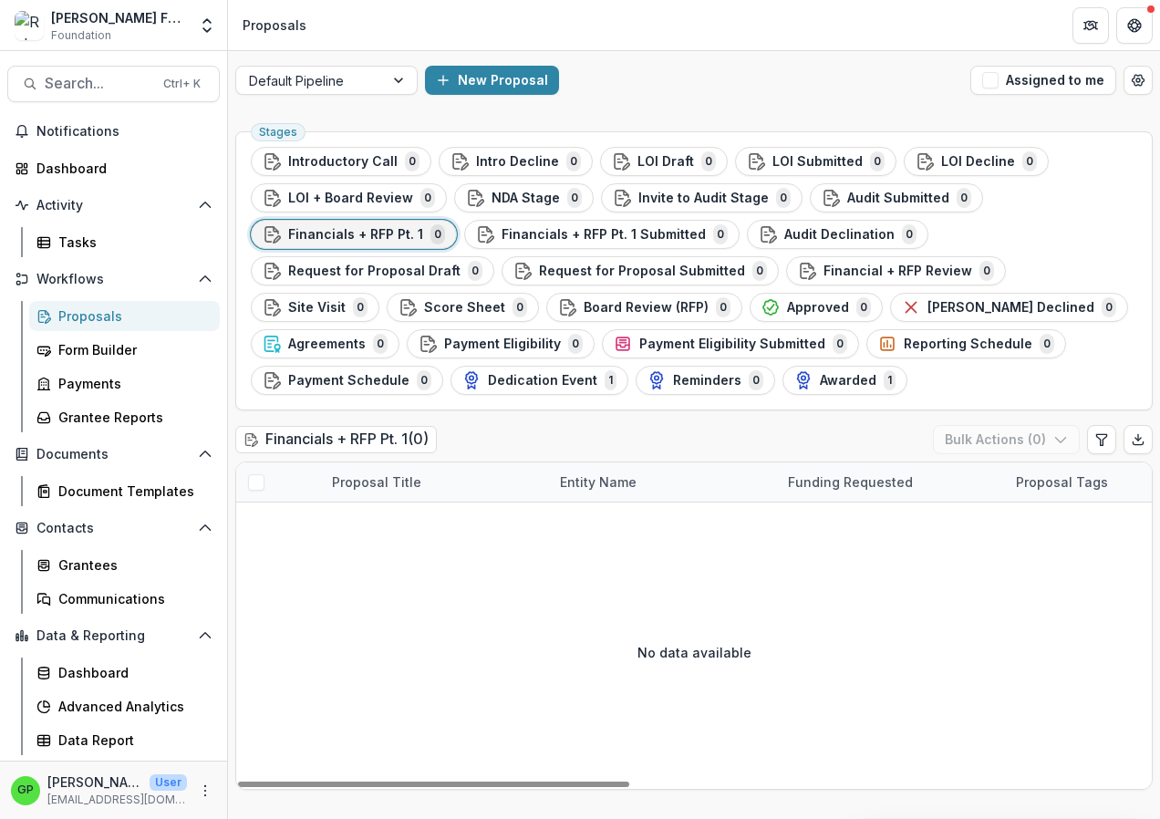
click at [321, 441] on h2 "Financials + RFP Pt. 1 ( 0 )" at bounding box center [336, 439] width 202 height 26
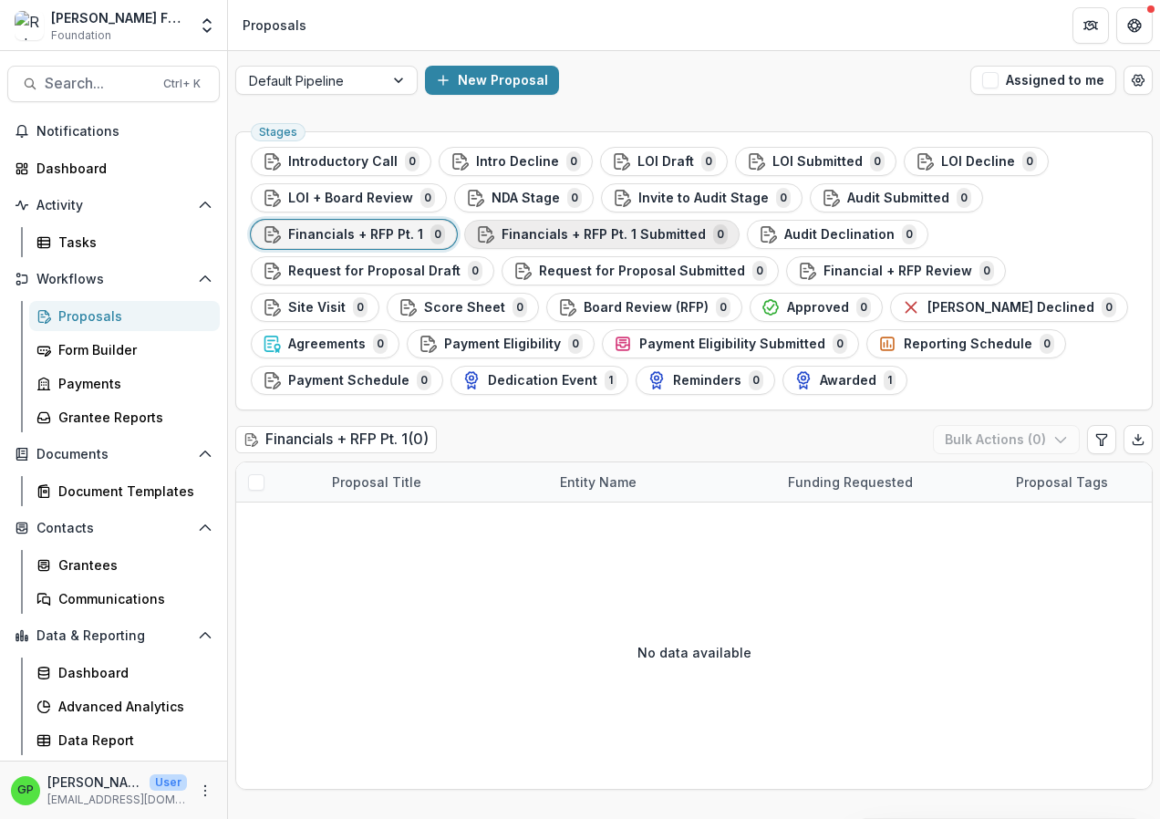
click at [605, 229] on span "Financials + RFP Pt. 1 Submitted" at bounding box center [604, 235] width 204 height 16
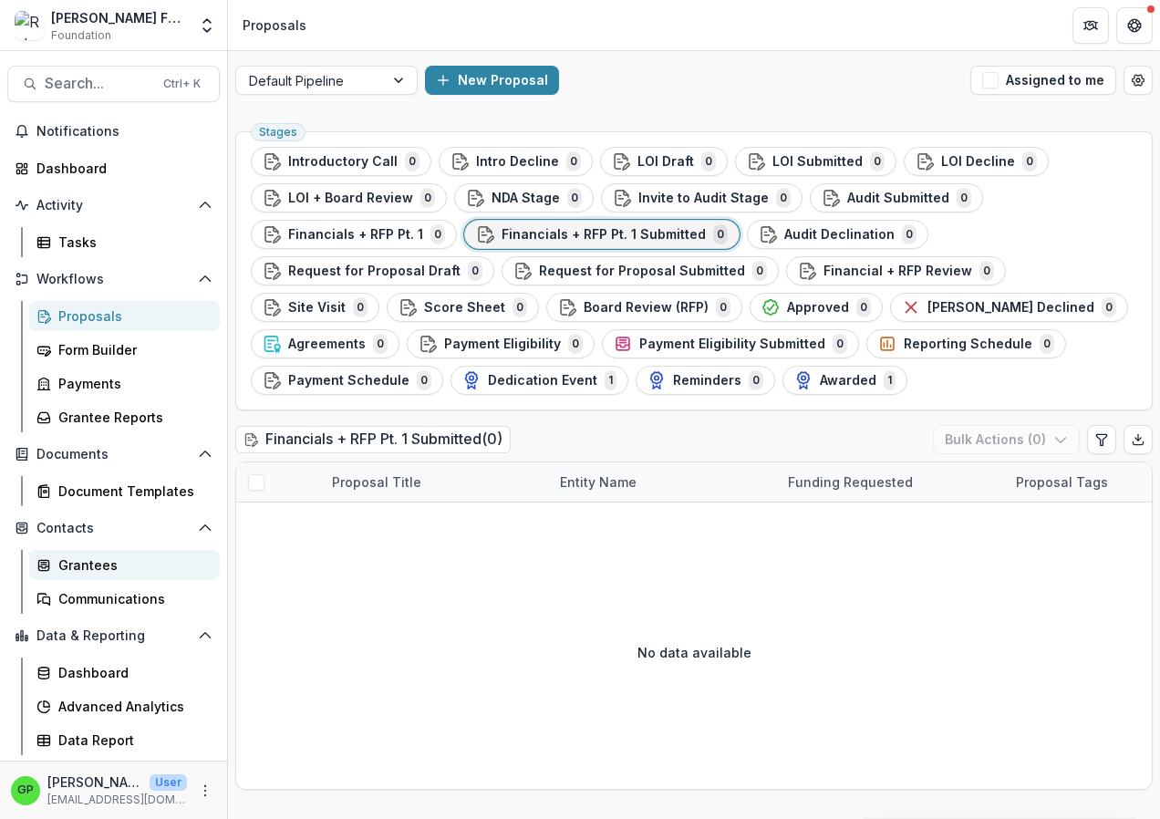
click at [130, 571] on div "Grantees" at bounding box center [131, 564] width 147 height 19
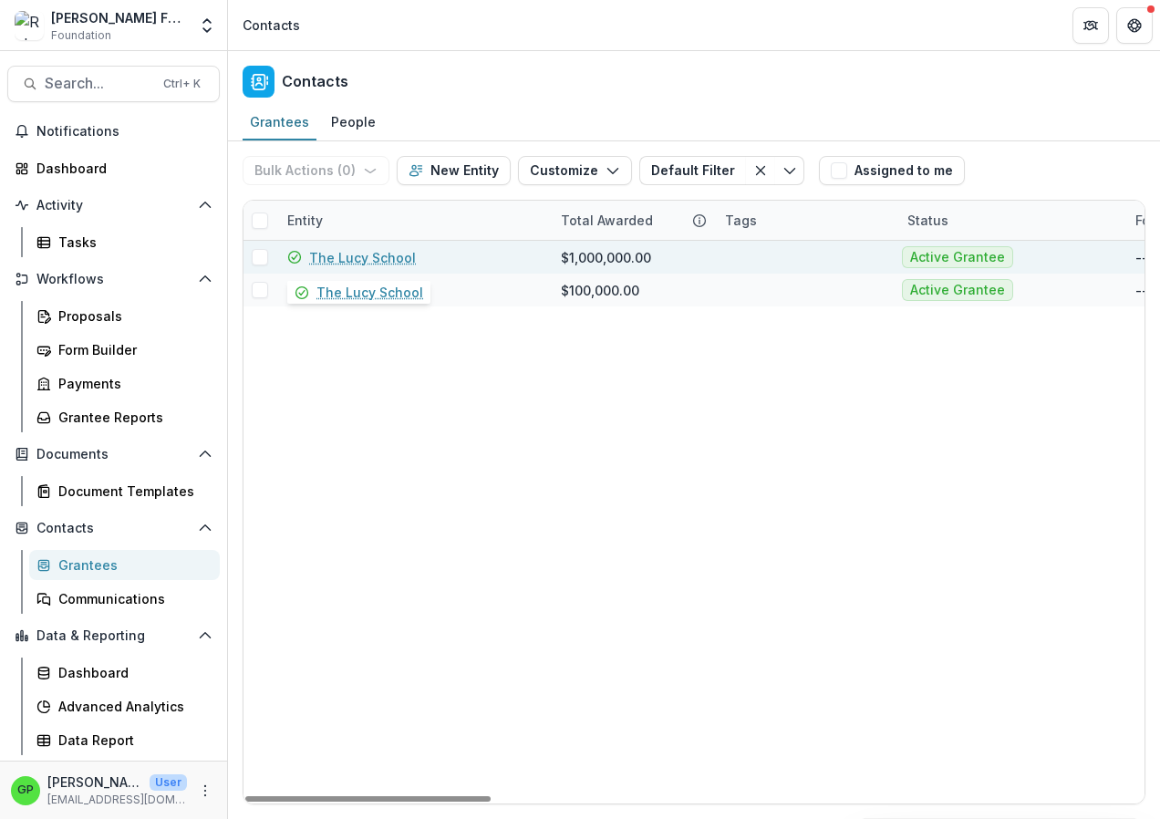
click at [391, 261] on link "The Lucy School" at bounding box center [362, 257] width 107 height 19
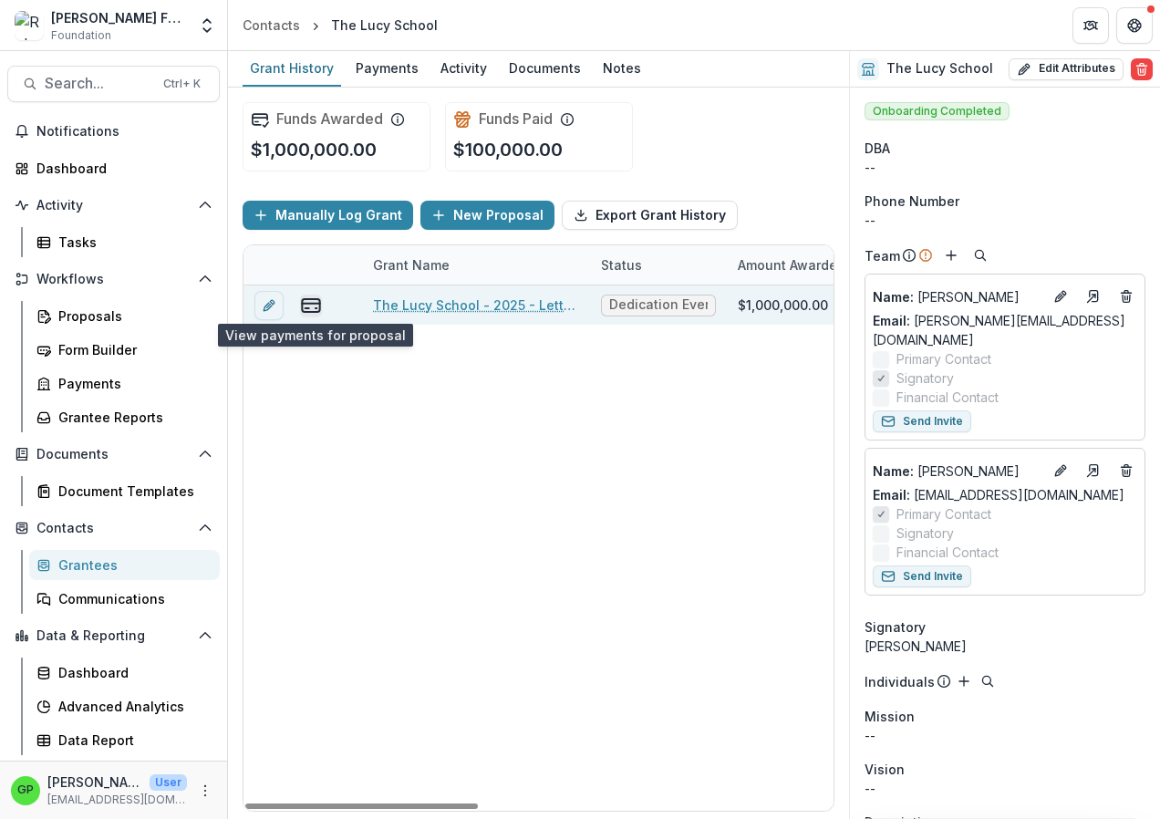
click at [301, 305] on icon "view-payments" at bounding box center [311, 306] width 22 height 22
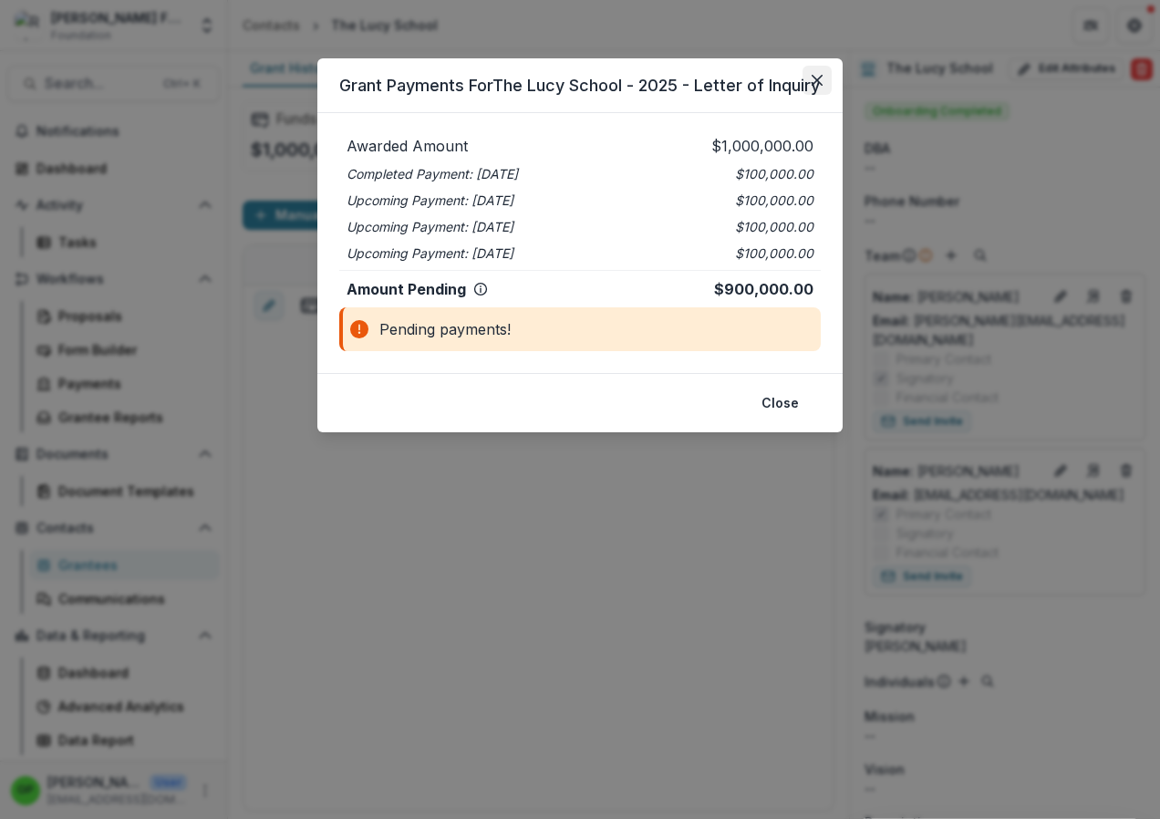
click at [815, 76] on icon "Close" at bounding box center [817, 80] width 11 height 11
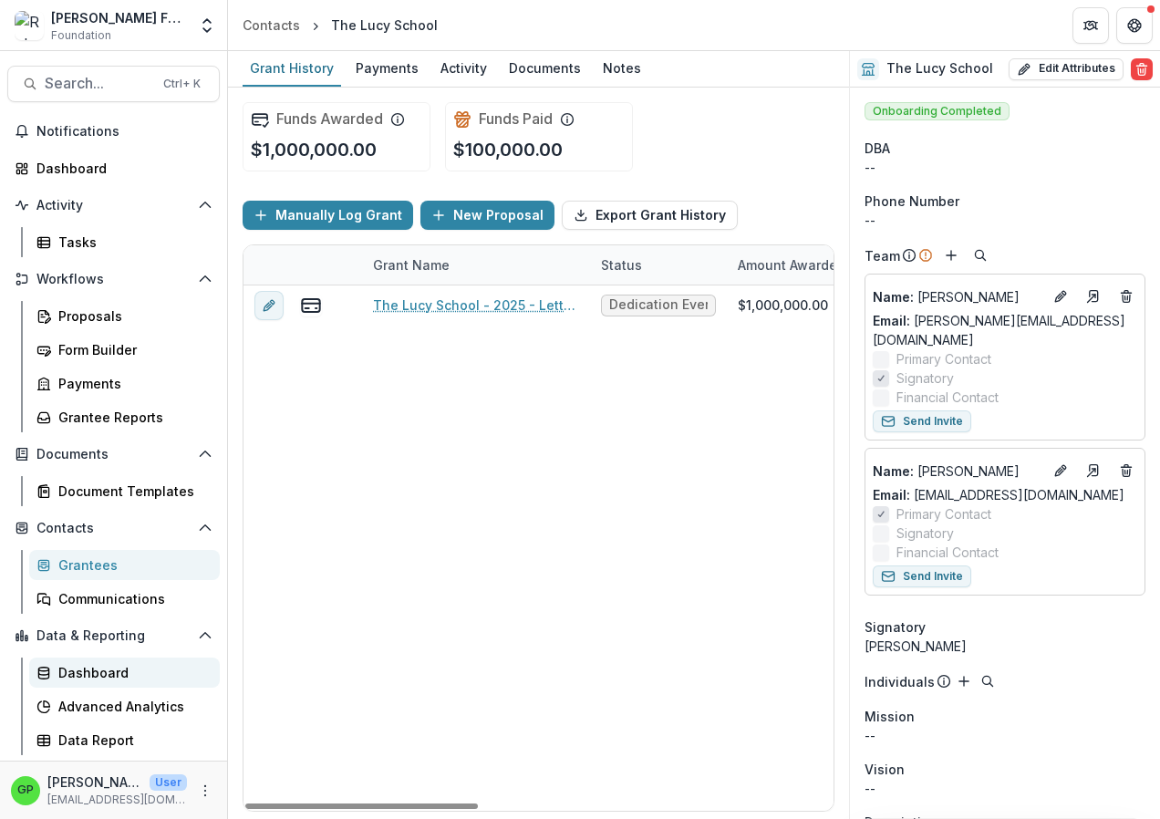
click at [100, 670] on div "Dashboard" at bounding box center [131, 672] width 147 height 19
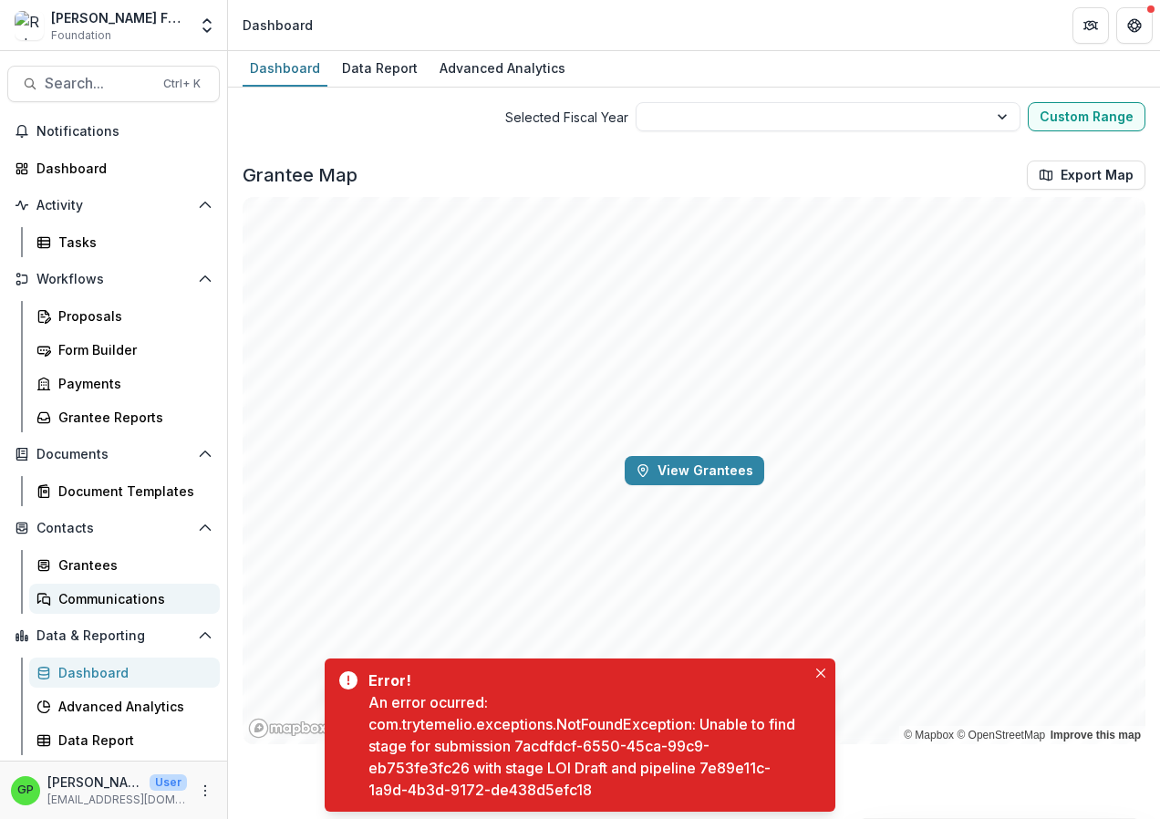
click at [87, 595] on div "Communications" at bounding box center [131, 598] width 147 height 19
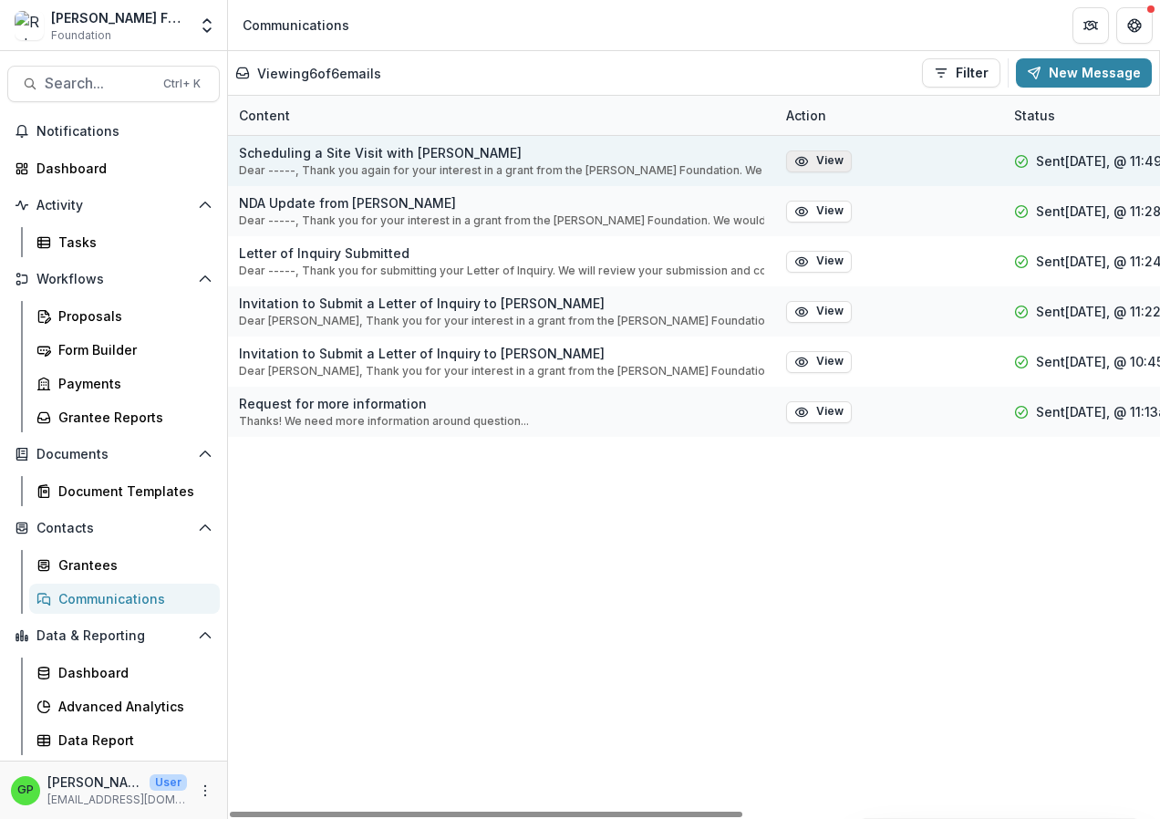
click at [823, 157] on button "View" at bounding box center [819, 161] width 66 height 22
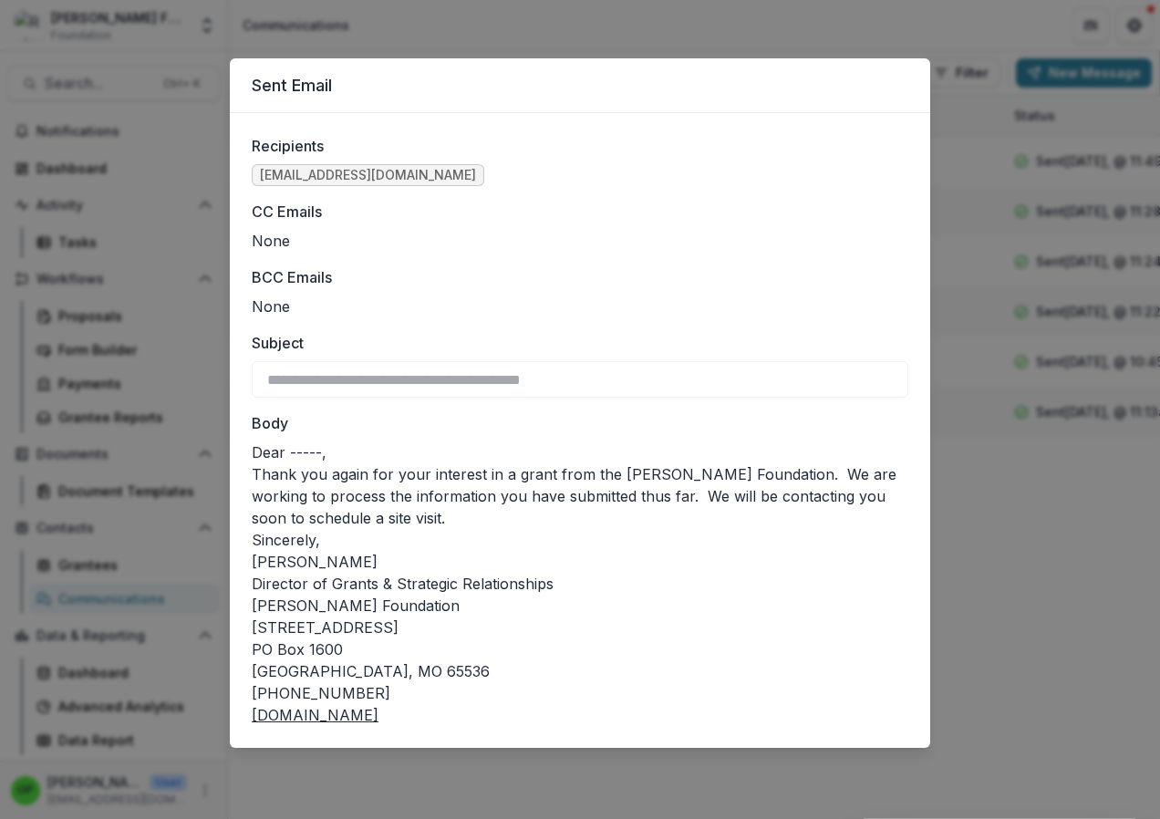
click at [172, 320] on div "**********" at bounding box center [580, 409] width 1160 height 819
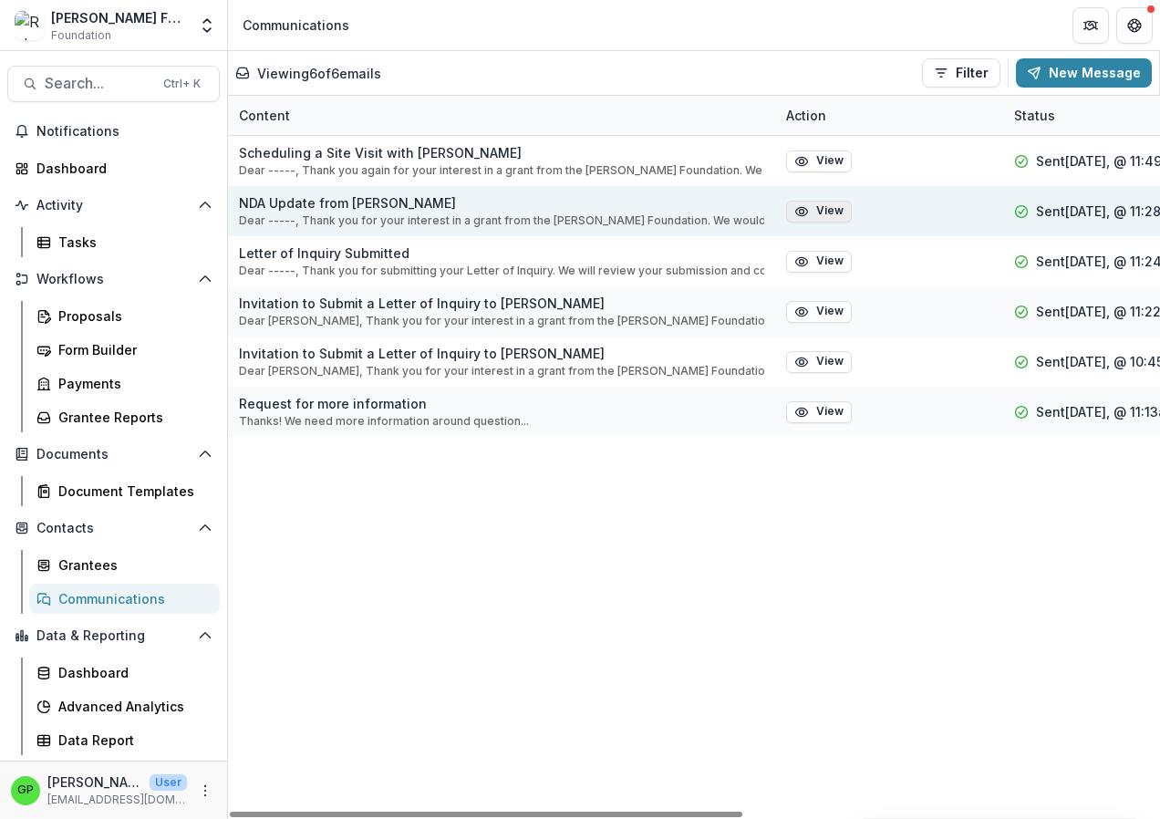
click at [825, 209] on button "View" at bounding box center [819, 212] width 66 height 22
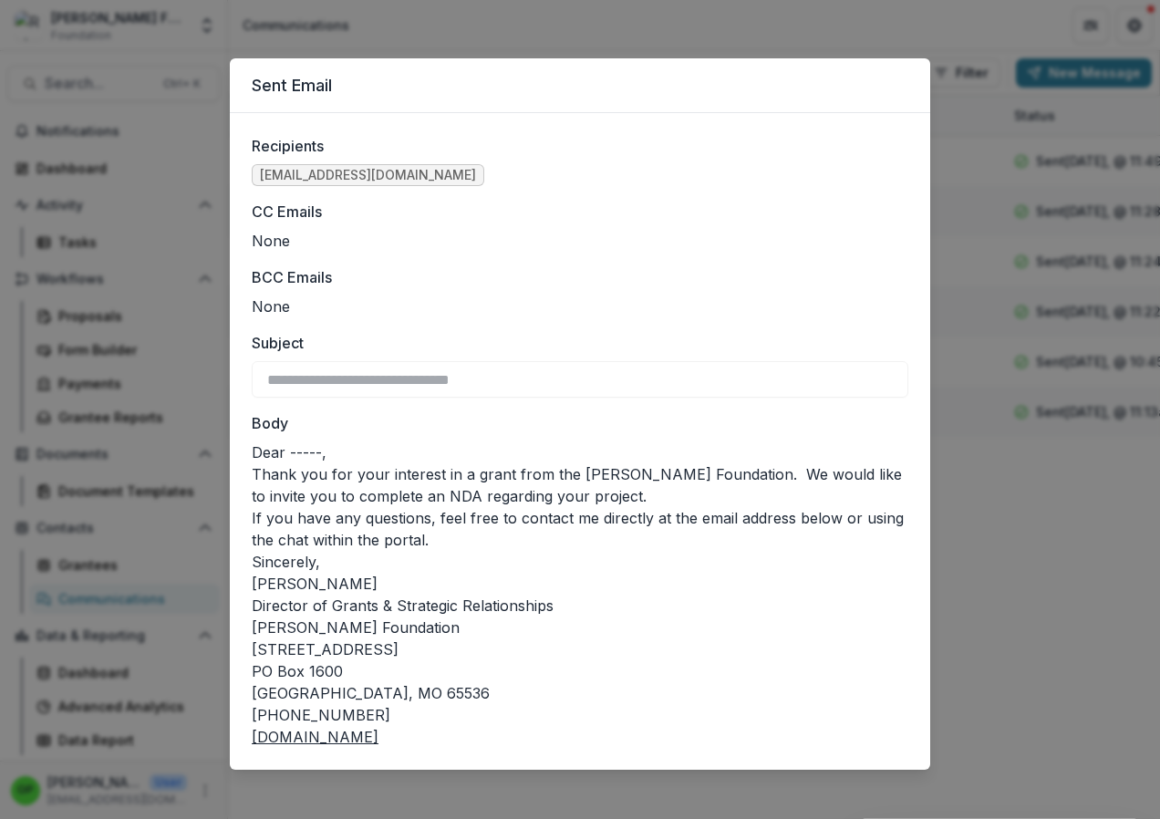
click at [107, 251] on div "**********" at bounding box center [580, 409] width 1160 height 819
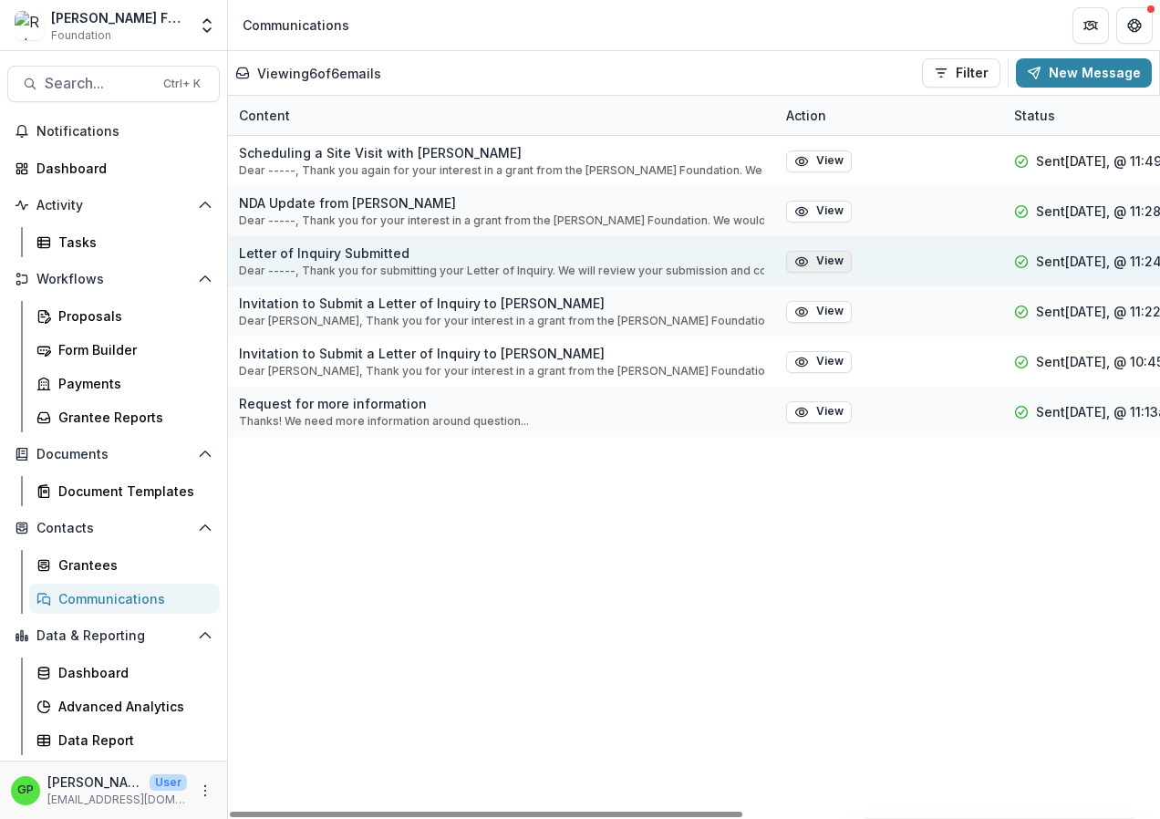
click at [819, 265] on button "View" at bounding box center [819, 262] width 66 height 22
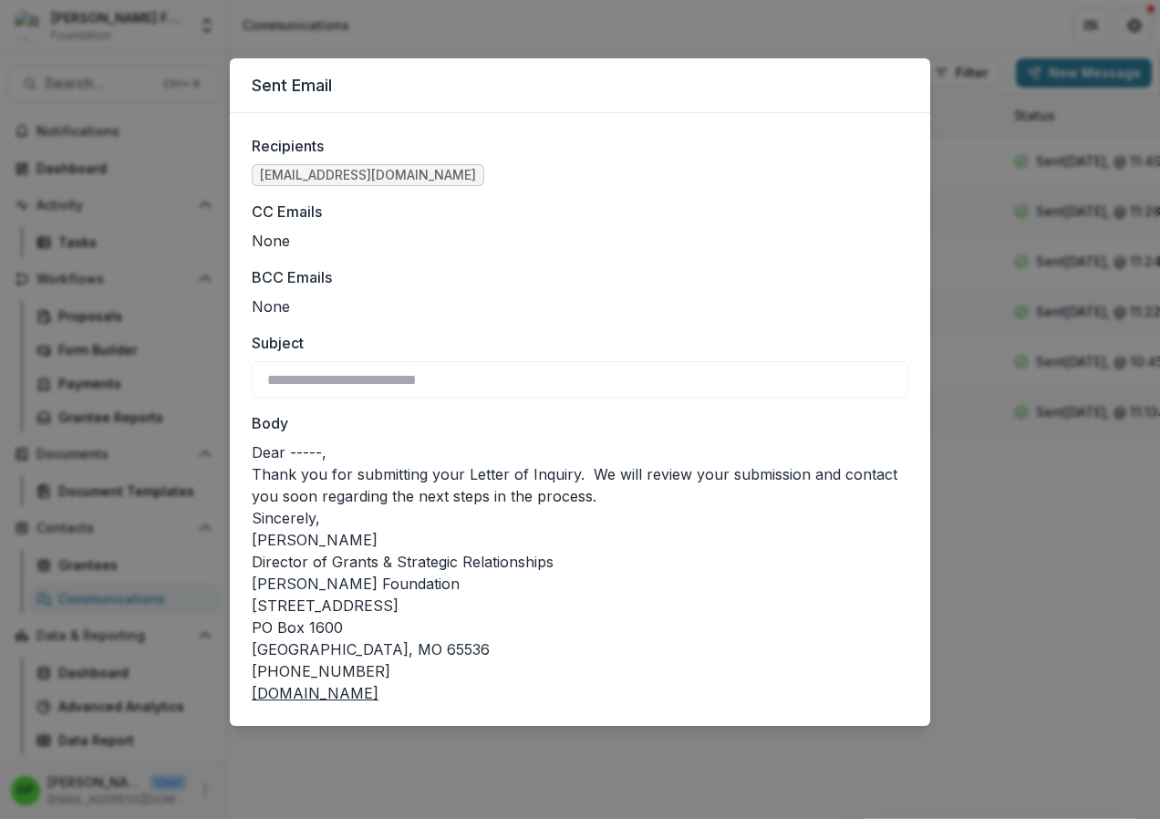
click at [1142, 288] on div "**********" at bounding box center [580, 409] width 1160 height 819
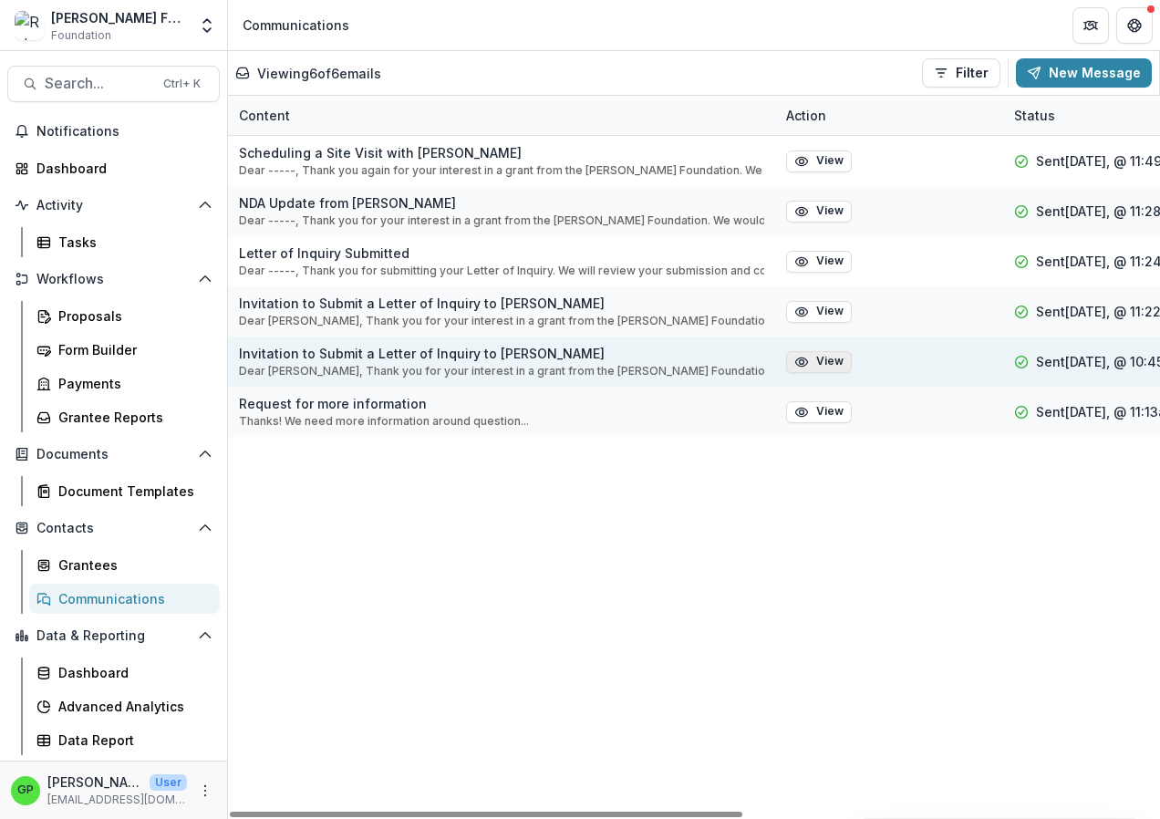
click at [824, 362] on button "View" at bounding box center [819, 362] width 66 height 22
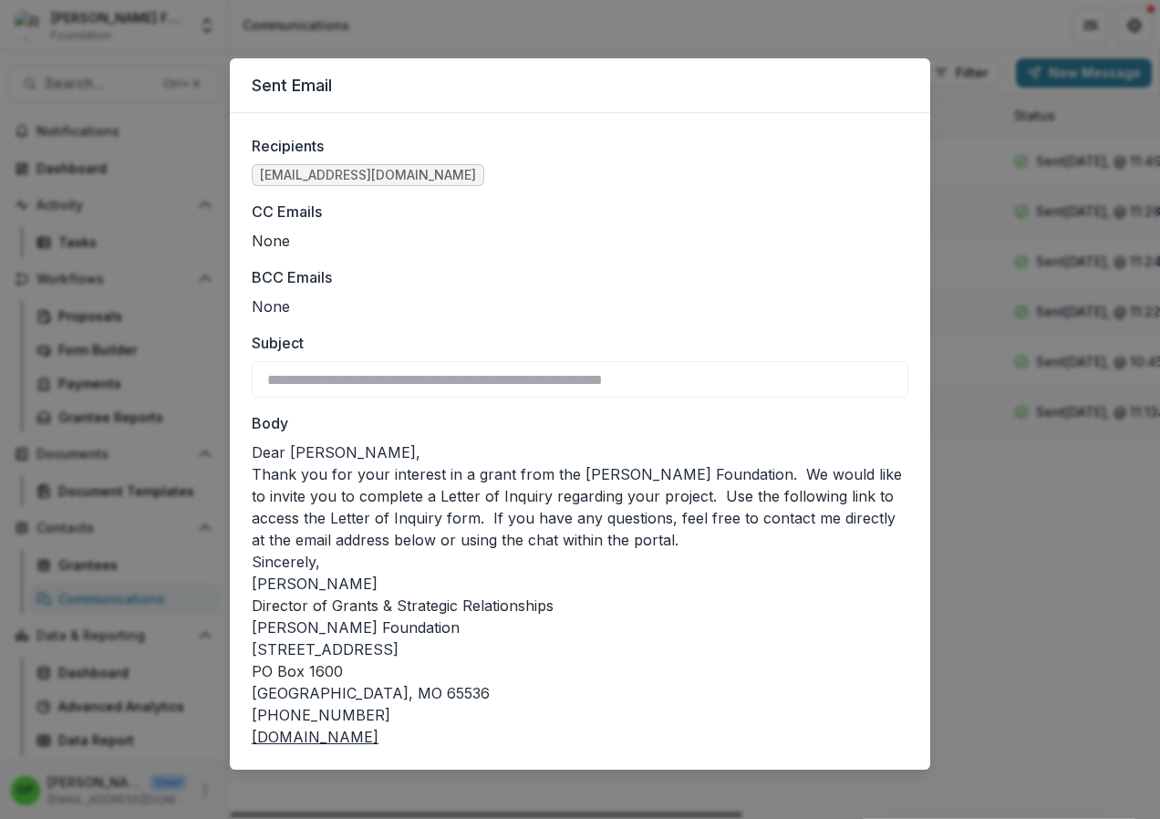
click at [994, 358] on div "**********" at bounding box center [580, 409] width 1160 height 819
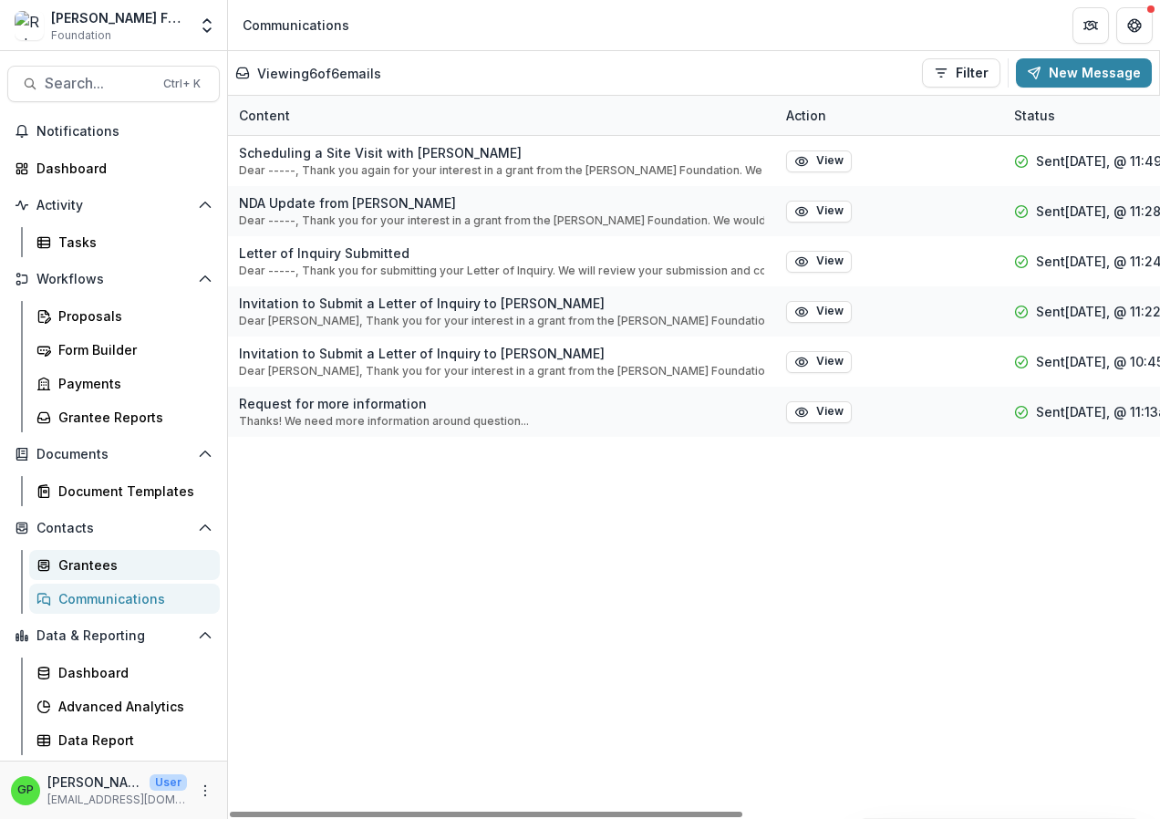
click at [96, 564] on div "Grantees" at bounding box center [131, 564] width 147 height 19
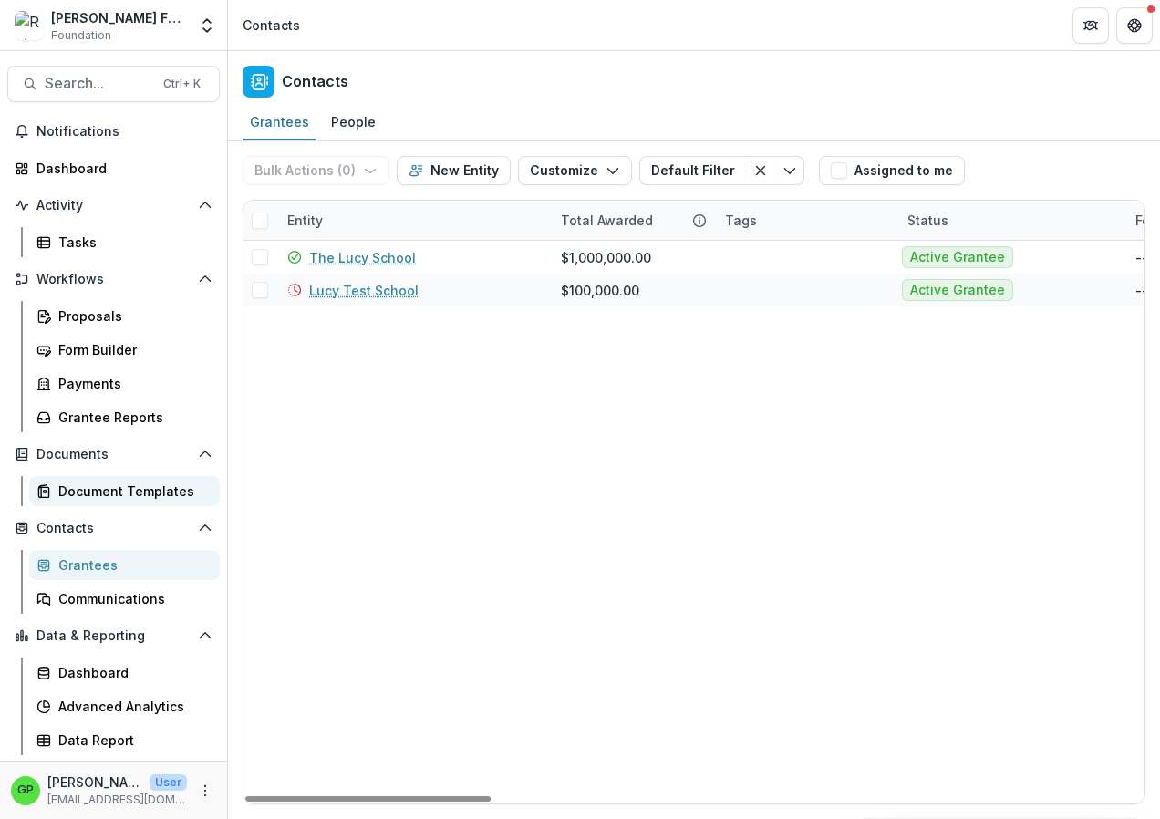
click at [82, 486] on div "Document Templates" at bounding box center [131, 490] width 147 height 19
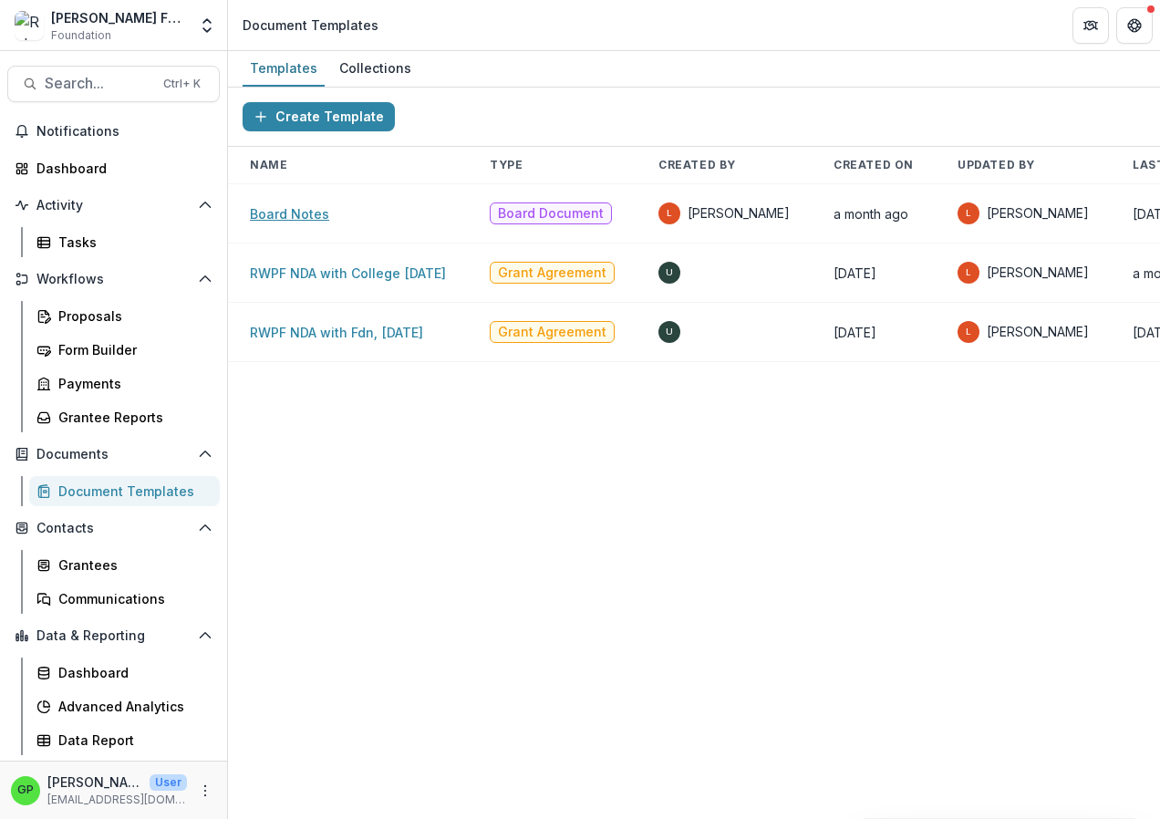
click at [305, 217] on link "Board Notes" at bounding box center [289, 214] width 79 height 16
click at [264, 277] on link "RWPF NDA with College [DATE]" at bounding box center [348, 273] width 196 height 16
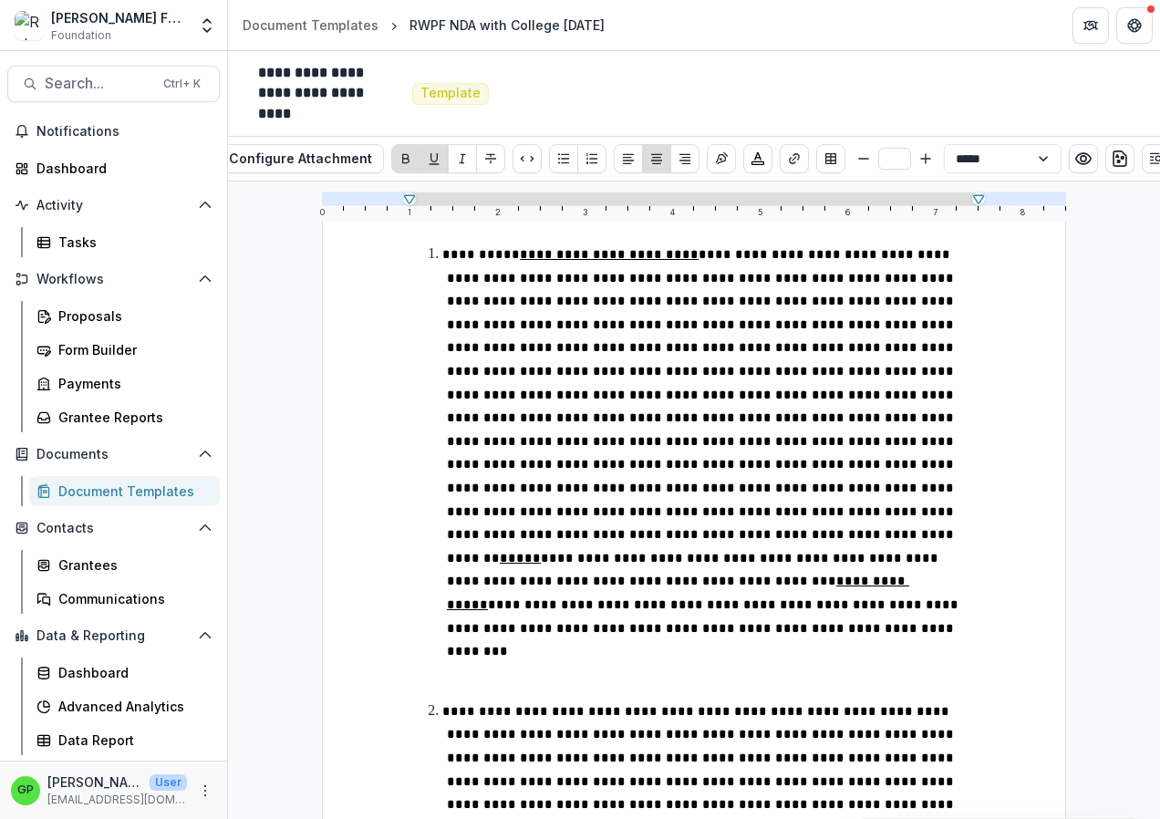
scroll to position [821, 0]
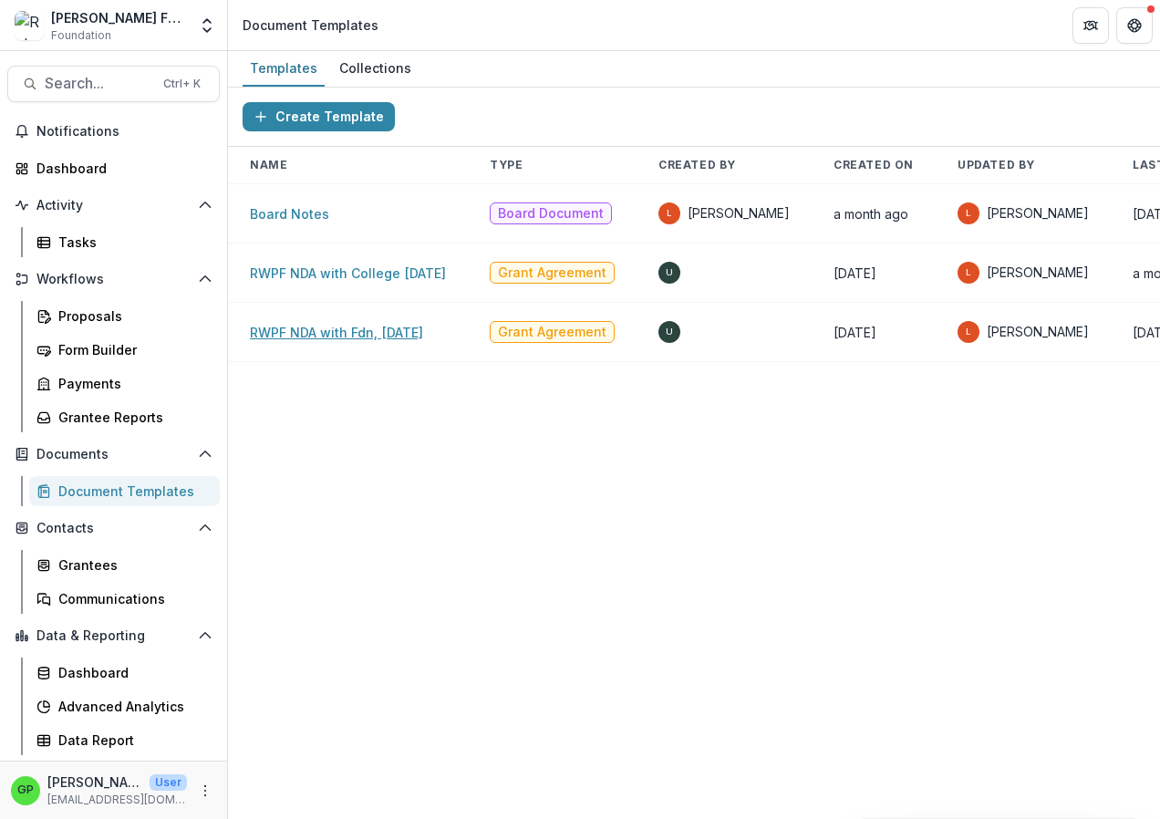
click at [357, 337] on link "RWPF NDA with Fdn, [DATE]" at bounding box center [336, 333] width 173 height 16
